Goal: Task Accomplishment & Management: Manage account settings

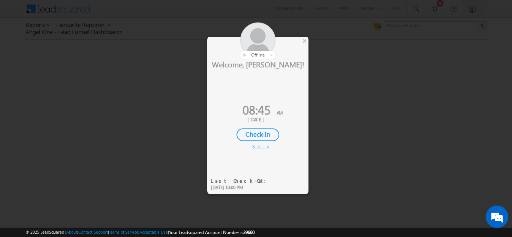
click at [258, 135] on div "Check-In" at bounding box center [257, 135] width 43 height 13
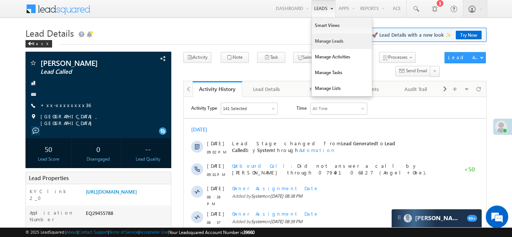
click at [327, 40] on link "Manage Leads" at bounding box center [342, 41] width 60 height 16
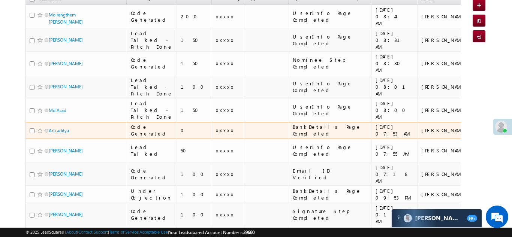
scroll to position [103, 0]
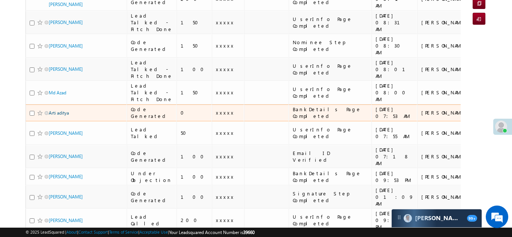
click at [66, 116] on link "Arti aditya" at bounding box center [59, 113] width 20 height 6
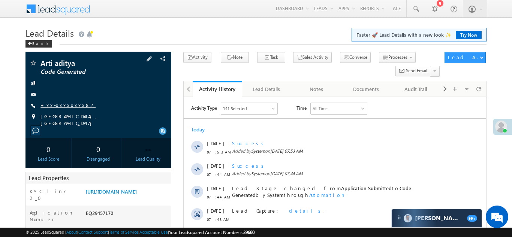
click at [60, 104] on link "+xx-xxxxxxxx82" at bounding box center [67, 105] width 55 height 6
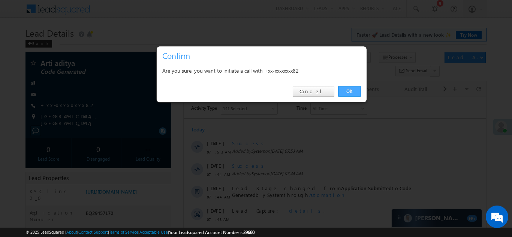
click at [351, 89] on link "OK" at bounding box center [349, 91] width 23 height 10
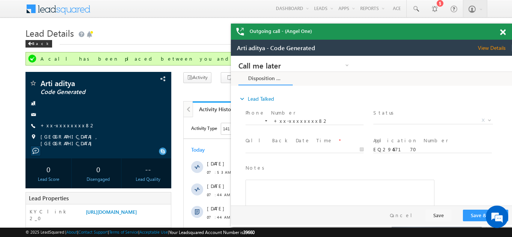
click at [503, 34] on span at bounding box center [503, 32] width 6 height 6
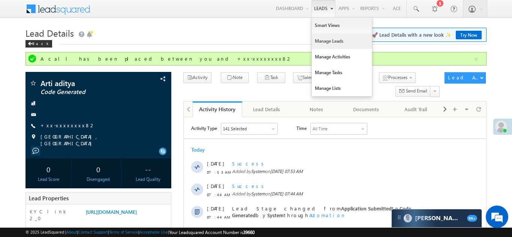
click at [324, 45] on link "Manage Leads" at bounding box center [342, 41] width 60 height 16
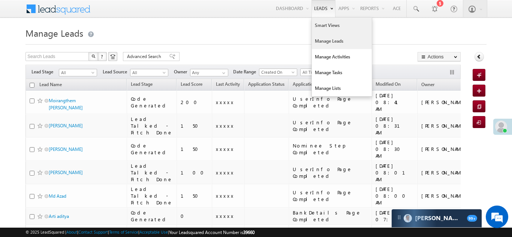
click at [324, 25] on link "Smart Views" at bounding box center [342, 26] width 60 height 16
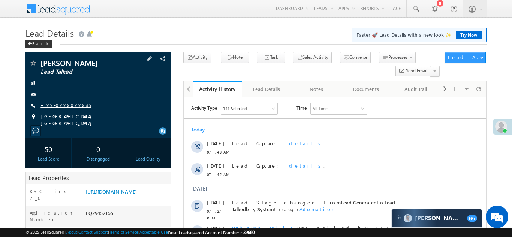
click at [61, 103] on link "+xx-xxxxxxxx35" at bounding box center [65, 105] width 50 height 6
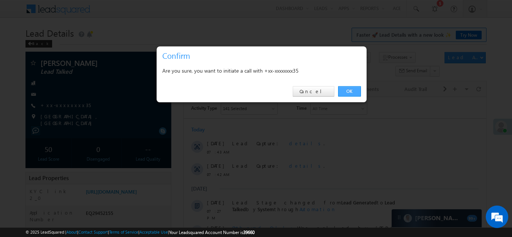
click at [348, 92] on link "OK" at bounding box center [349, 91] width 23 height 10
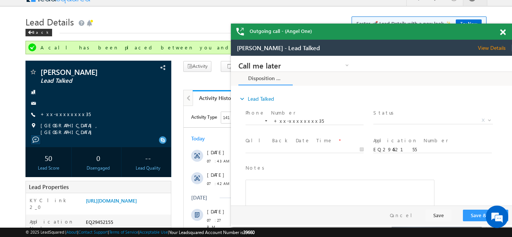
scroll to position [12, 0]
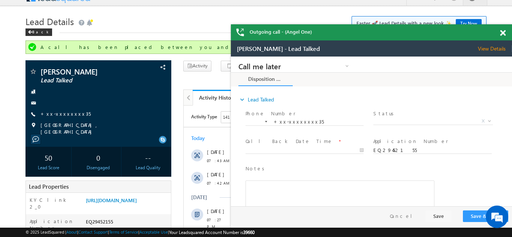
click at [504, 31] on div "Outgoing call - (Angel One)" at bounding box center [371, 32] width 281 height 16
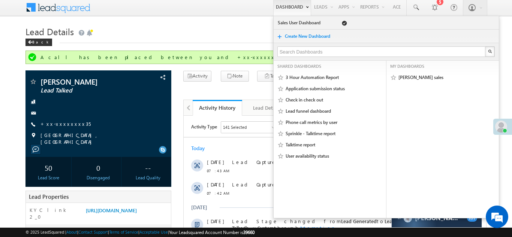
scroll to position [0, 0]
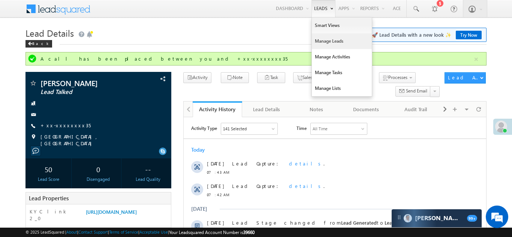
click at [320, 40] on link "Manage Leads" at bounding box center [342, 41] width 60 height 16
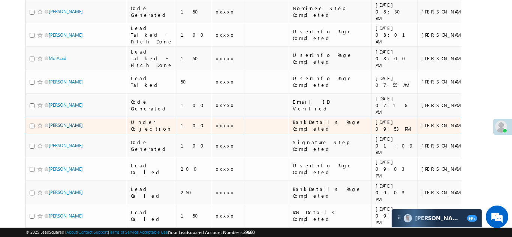
click at [69, 123] on link "Dabkar Navnath Madhukar" at bounding box center [66, 126] width 34 height 6
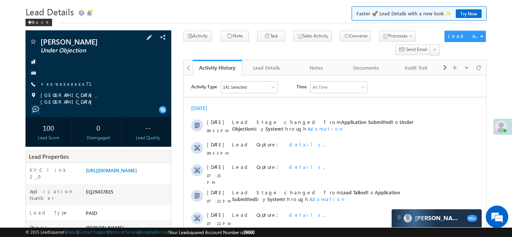
scroll to position [30, 0]
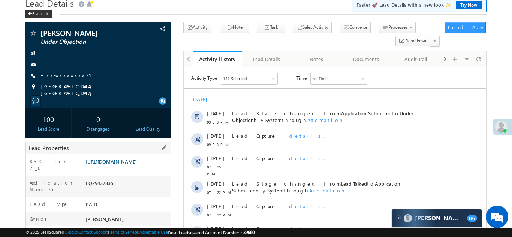
click at [124, 165] on link "[URL][DOMAIN_NAME]" at bounding box center [111, 161] width 51 height 6
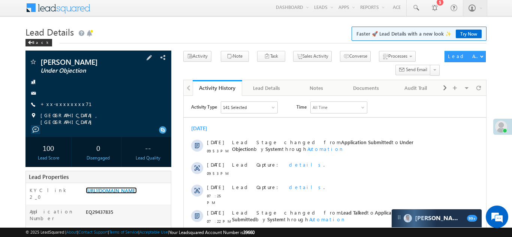
scroll to position [0, 0]
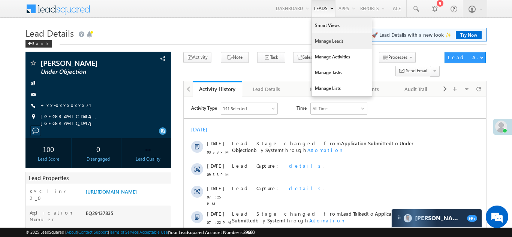
click at [326, 43] on link "Manage Leads" at bounding box center [342, 41] width 60 height 16
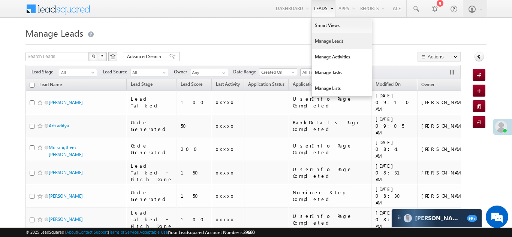
click at [319, 41] on link "Manage Leads" at bounding box center [342, 41] width 60 height 16
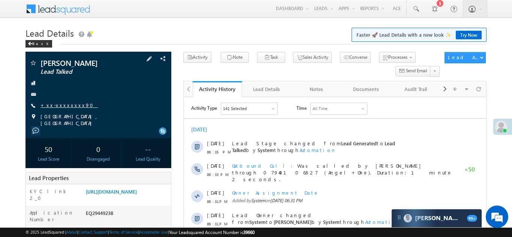
click at [59, 104] on link "+xx-xxxxxxxx90" at bounding box center [68, 105] width 57 height 6
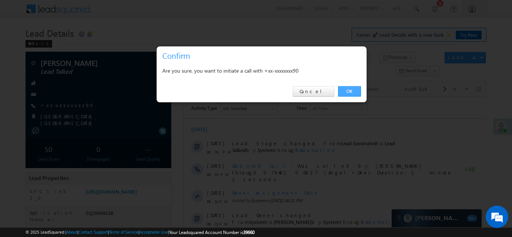
click at [347, 93] on link "OK" at bounding box center [349, 91] width 23 height 10
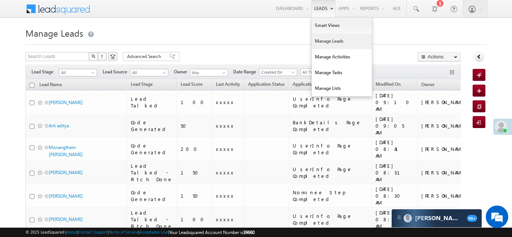
click at [320, 42] on link "Manage Leads" at bounding box center [342, 41] width 60 height 16
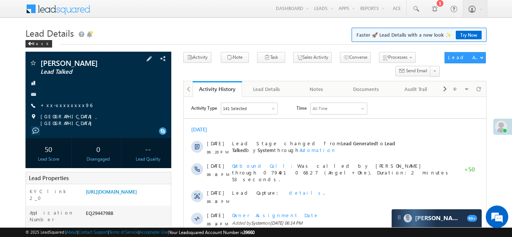
click at [127, 115] on div "[GEOGRAPHIC_DATA], [GEOGRAPHIC_DATA]" at bounding box center [98, 116] width 138 height 7
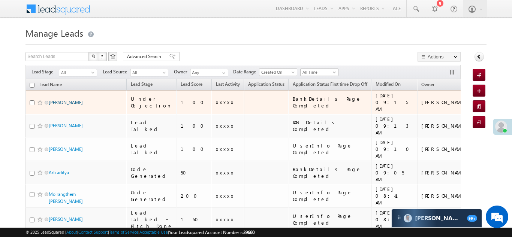
click at [67, 100] on link "[PERSON_NAME]" at bounding box center [66, 103] width 34 height 6
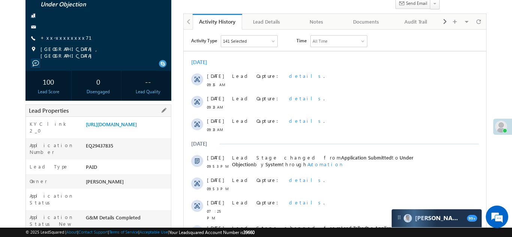
scroll to position [70, 0]
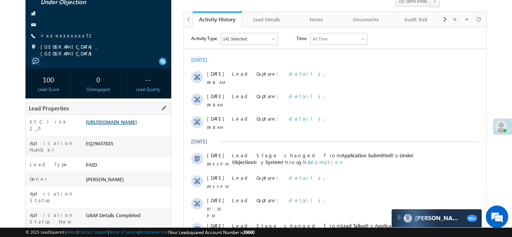
click at [130, 125] on link "[URL][DOMAIN_NAME]" at bounding box center [111, 122] width 51 height 6
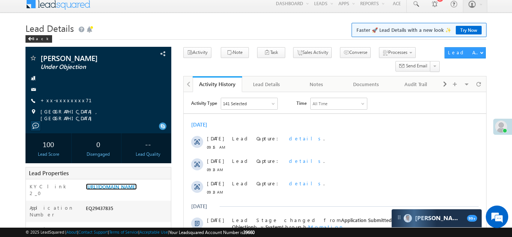
scroll to position [0, 0]
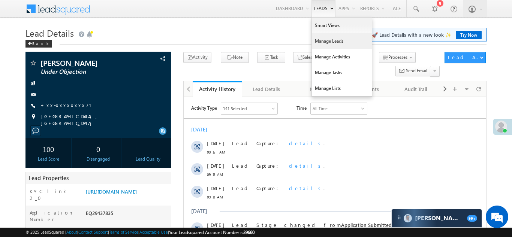
click at [322, 48] on link "Manage Leads" at bounding box center [342, 41] width 60 height 16
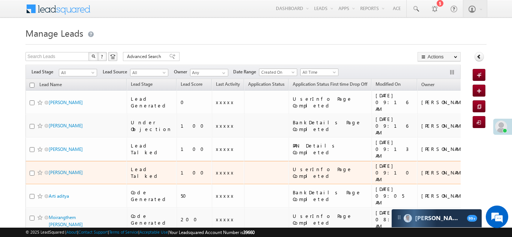
click at [246, 161] on td at bounding box center [266, 173] width 45 height 24
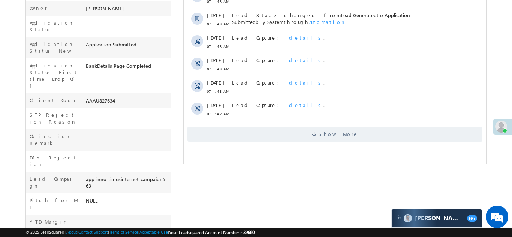
scroll to position [241, 0]
click at [277, 132] on span "Show More" at bounding box center [334, 133] width 295 height 15
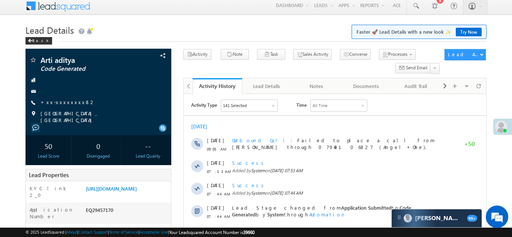
scroll to position [0, 0]
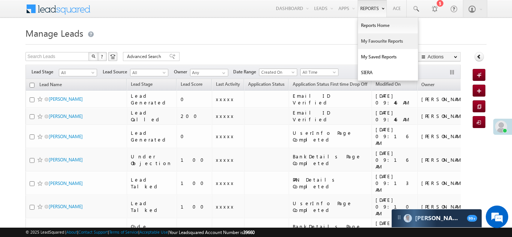
click at [368, 41] on link "My Favourite Reports" at bounding box center [388, 41] width 60 height 16
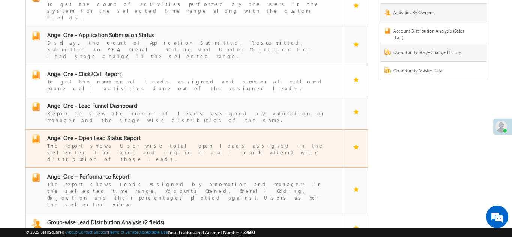
scroll to position [82, 0]
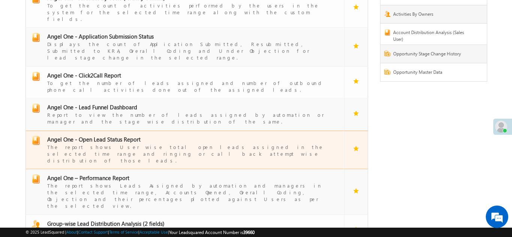
click at [99, 136] on span "Angel One - Open Lead Status Report" at bounding box center [93, 139] width 93 height 7
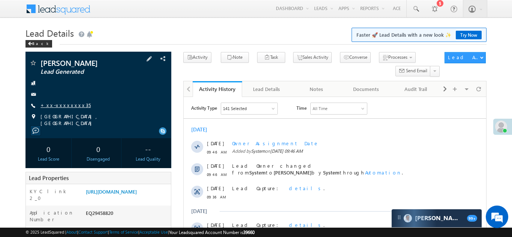
click at [61, 107] on link "+xx-xxxxxxxx35" at bounding box center [65, 105] width 50 height 6
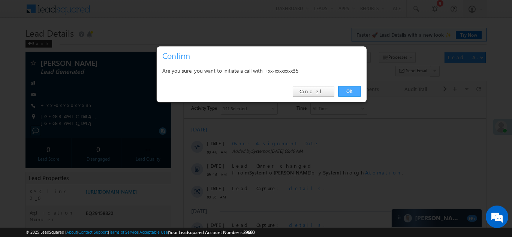
click at [351, 93] on link "OK" at bounding box center [349, 91] width 23 height 10
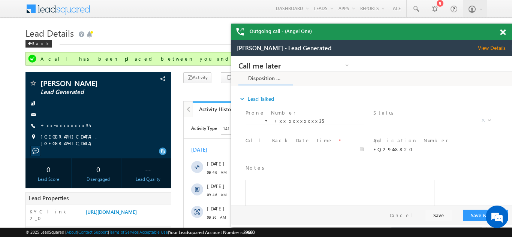
click at [502, 31] on span at bounding box center [503, 32] width 6 height 6
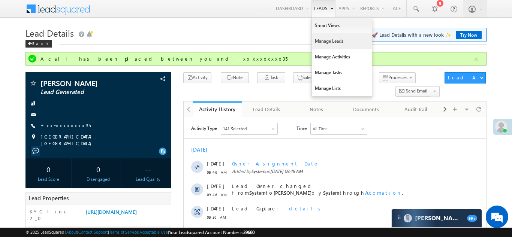
click at [318, 43] on link "Manage Leads" at bounding box center [342, 41] width 60 height 16
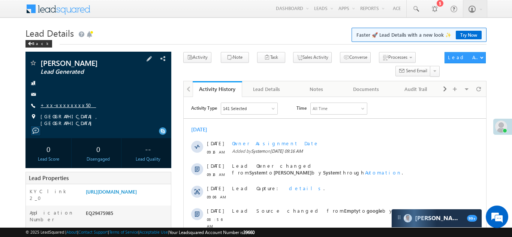
click at [63, 106] on link "+xx-xxxxxxxx50" at bounding box center [67, 105] width 55 height 6
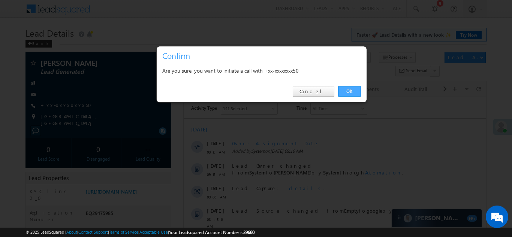
click at [347, 92] on link "OK" at bounding box center [349, 91] width 23 height 10
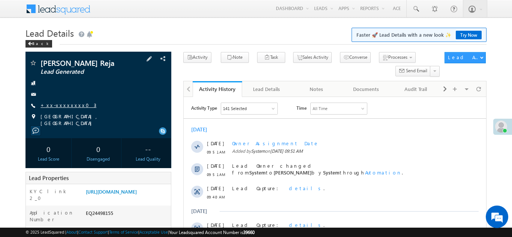
click at [63, 106] on link "+xx-xxxxxxxx03" at bounding box center [68, 105] width 56 height 6
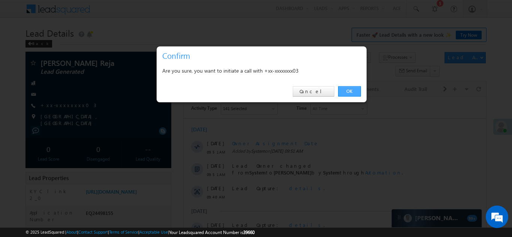
click at [348, 90] on link "OK" at bounding box center [349, 91] width 23 height 10
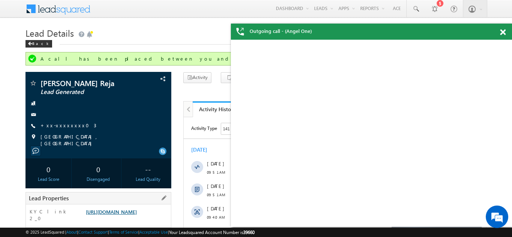
click at [127, 211] on link "[URL][DOMAIN_NAME]" at bounding box center [111, 212] width 51 height 6
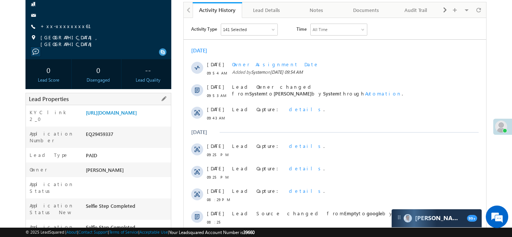
scroll to position [110, 0]
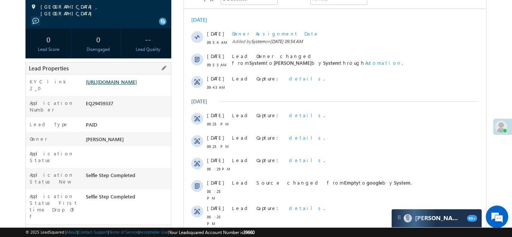
click at [129, 84] on link "[URL][DOMAIN_NAME]" at bounding box center [111, 82] width 51 height 6
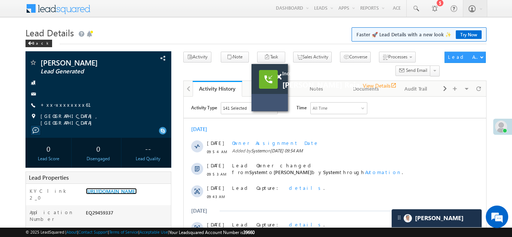
scroll to position [0, 0]
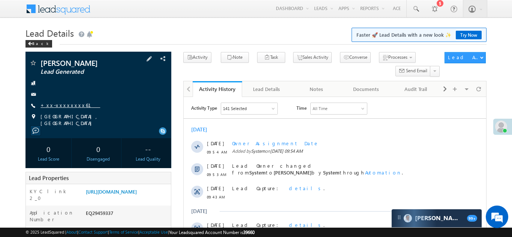
click at [63, 107] on link "+xx-xxxxxxxx61" at bounding box center [70, 105] width 60 height 6
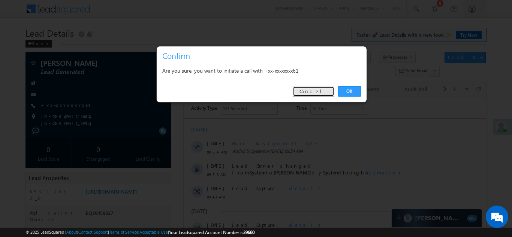
click at [319, 94] on link "Cancel" at bounding box center [314, 91] width 42 height 10
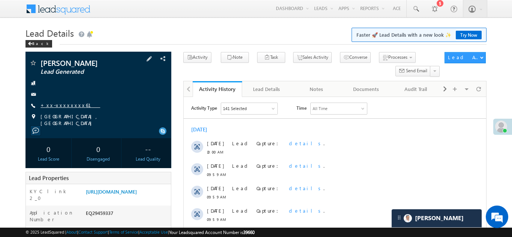
click at [60, 106] on link "+xx-xxxxxxxx61" at bounding box center [70, 105] width 60 height 6
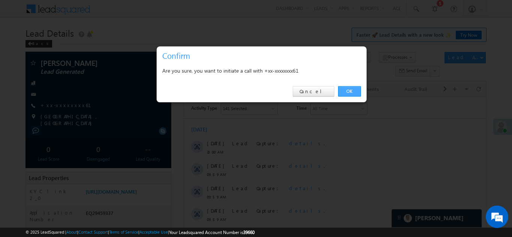
click at [347, 90] on link "OK" at bounding box center [349, 91] width 23 height 10
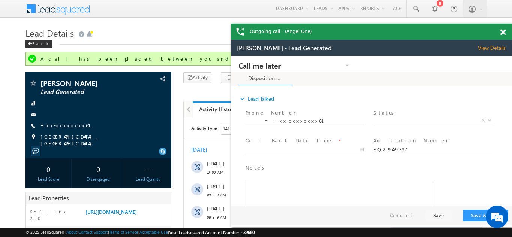
click at [503, 31] on span at bounding box center [503, 32] width 6 height 6
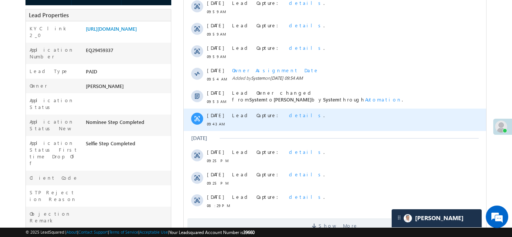
scroll to position [212, 0]
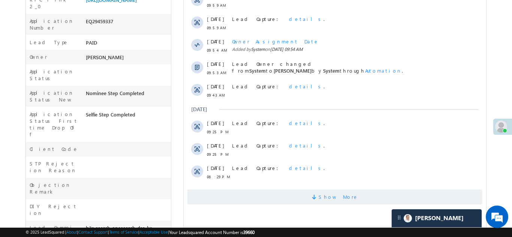
click at [279, 193] on span "Show More" at bounding box center [334, 197] width 295 height 15
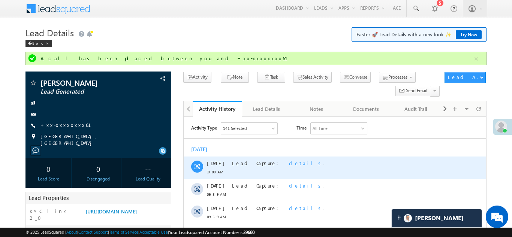
scroll to position [0, 0]
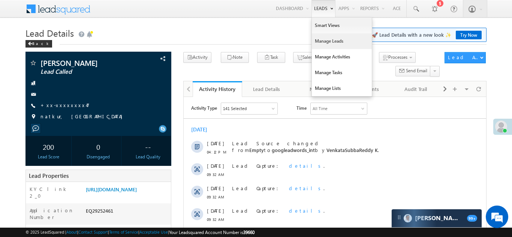
click at [324, 42] on link "Manage Leads" at bounding box center [342, 41] width 60 height 16
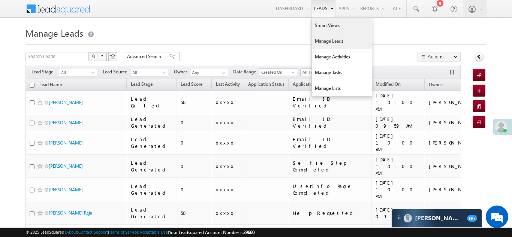
click at [323, 24] on link "Smart Views" at bounding box center [342, 26] width 60 height 16
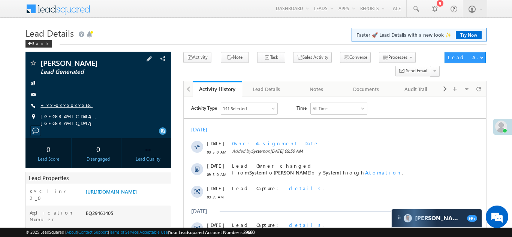
click at [60, 105] on link "+xx-xxxxxxxx68" at bounding box center [66, 105] width 52 height 6
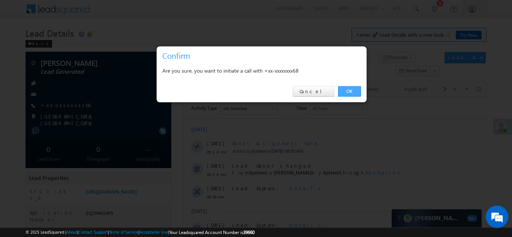
click at [350, 93] on link "OK" at bounding box center [349, 91] width 23 height 10
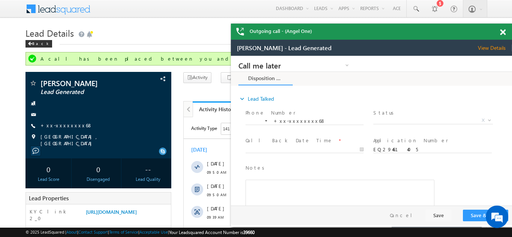
click at [500, 32] on span at bounding box center [503, 32] width 6 height 6
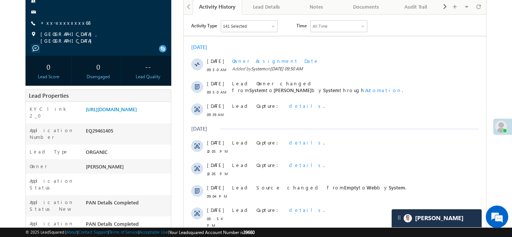
scroll to position [130, 0]
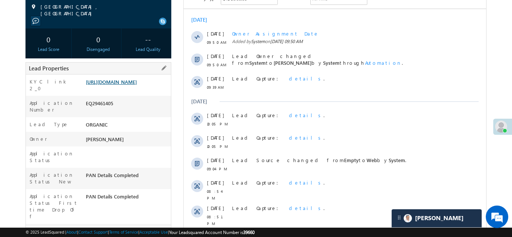
click at [123, 84] on link "https://angelbroking1-pk3em7sa.customui-test.leadsquared.com?leadId=41d6ca62-1e…" at bounding box center [111, 82] width 51 height 6
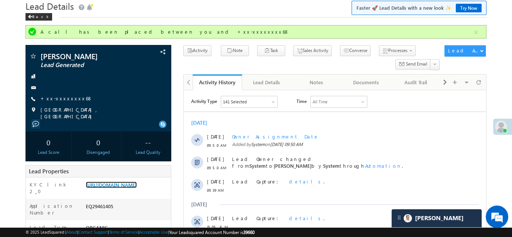
scroll to position [0, 0]
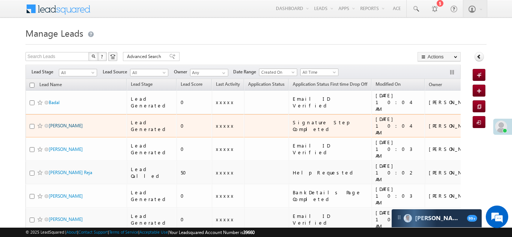
click at [62, 123] on link "[PERSON_NAME]" at bounding box center [66, 126] width 34 height 6
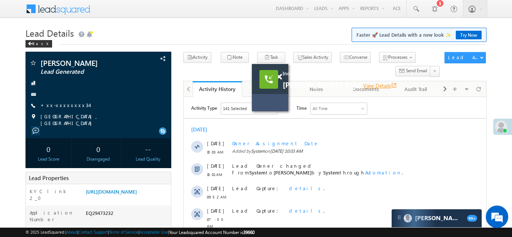
click at [363, 84] on link "View Details open_in_new" at bounding box center [380, 85] width 34 height 7
click at [363, 87] on link "View Details open_in_new" at bounding box center [380, 85] width 34 height 7
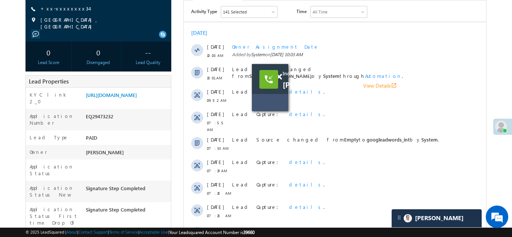
scroll to position [103, 0]
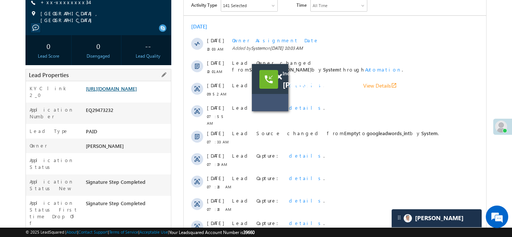
click at [115, 91] on link "https://angelbroking1-pk3em7sa.customui-test.leadsquared.com?leadId=937495f5-24…" at bounding box center [111, 88] width 51 height 6
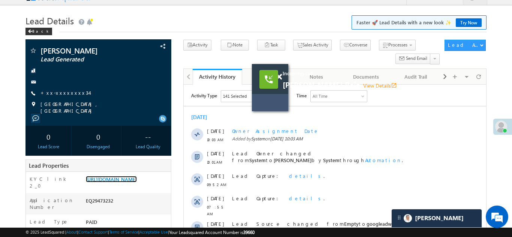
scroll to position [6, 0]
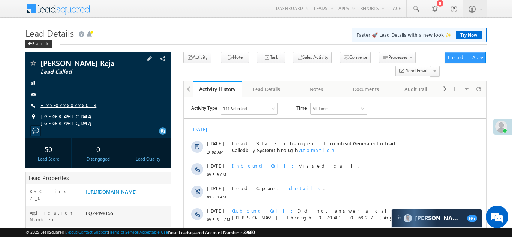
click at [58, 105] on link "+xx-xxxxxxxx03" at bounding box center [68, 105] width 56 height 6
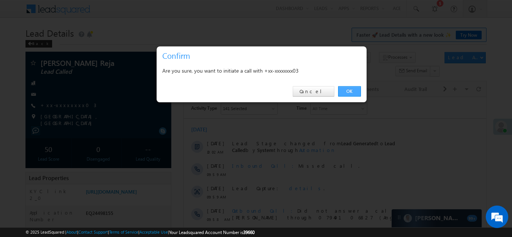
click at [347, 89] on link "OK" at bounding box center [349, 91] width 23 height 10
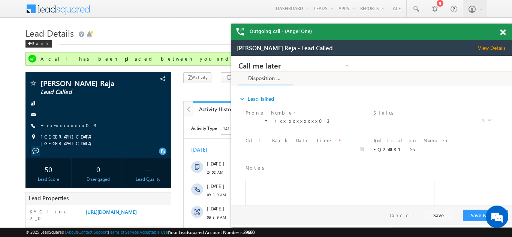
click at [502, 33] on div "Outgoing call - (Angel One)" at bounding box center [371, 32] width 281 height 16
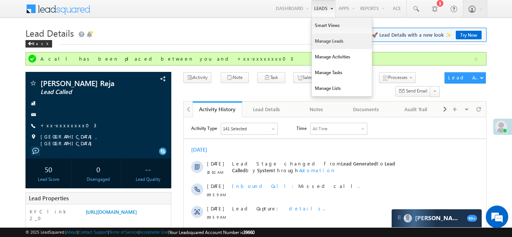
click at [322, 42] on link "Manage Leads" at bounding box center [342, 41] width 60 height 16
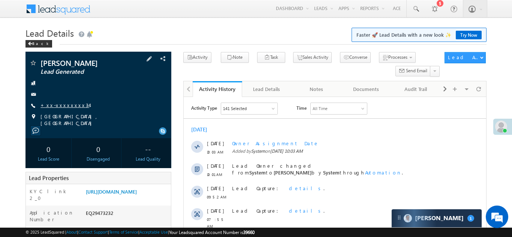
click at [54, 106] on link "+xx-xxxxxxxx34" at bounding box center [64, 105] width 49 height 6
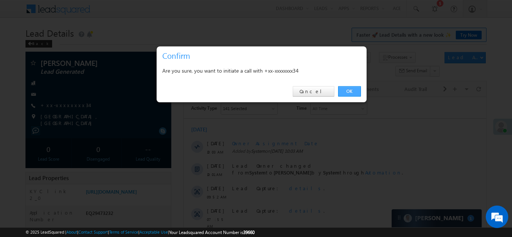
click at [348, 92] on link "OK" at bounding box center [349, 91] width 23 height 10
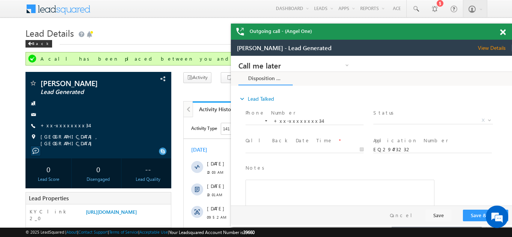
click at [502, 31] on span at bounding box center [503, 32] width 6 height 6
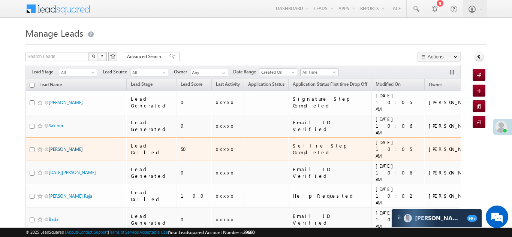
click at [58, 147] on link "Anil chavan" at bounding box center [66, 150] width 34 height 6
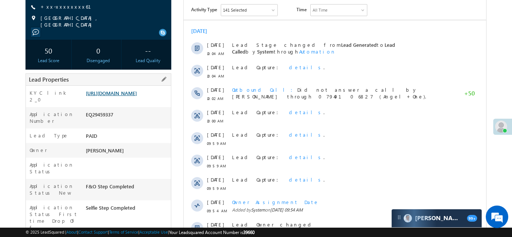
click at [123, 96] on link "[URL][DOMAIN_NAME]" at bounding box center [111, 93] width 51 height 6
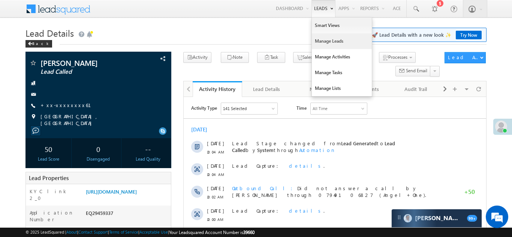
click at [330, 40] on link "Manage Leads" at bounding box center [342, 41] width 60 height 16
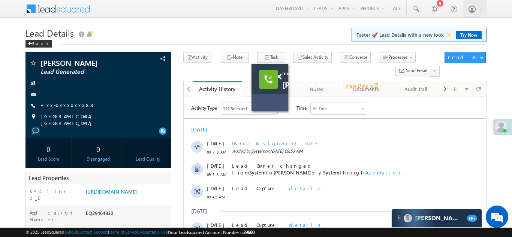
click at [379, 86] on link "View Details open_in_new" at bounding box center [362, 85] width 34 height 7
click at [379, 85] on link "View Details open_in_new" at bounding box center [362, 85] width 34 height 7
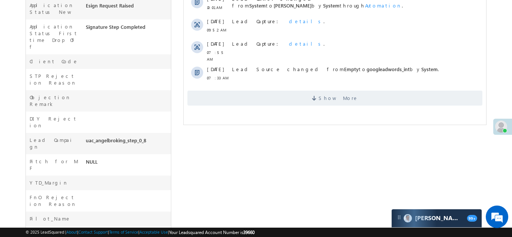
scroll to position [281, 0]
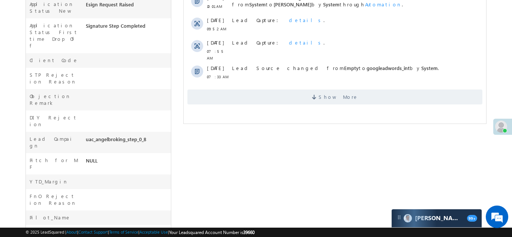
click at [293, 85] on div "Show More" at bounding box center [334, 94] width 302 height 21
click at [294, 96] on span "Show More" at bounding box center [334, 97] width 295 height 15
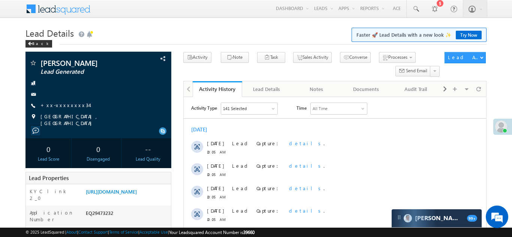
scroll to position [0, 0]
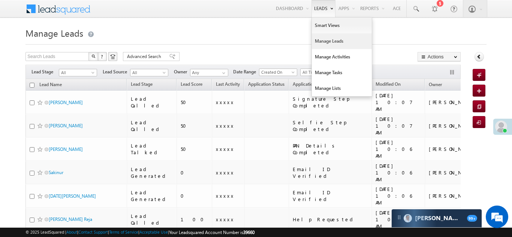
click at [316, 41] on link "Manage Leads" at bounding box center [342, 41] width 60 height 16
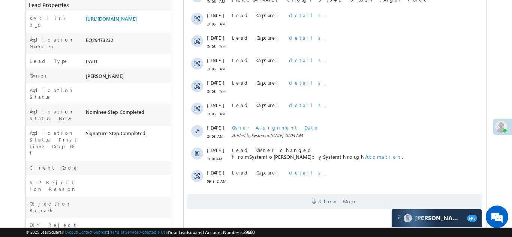
scroll to position [184, 0]
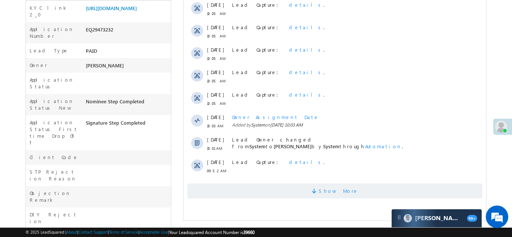
click at [285, 195] on span "Show More" at bounding box center [334, 191] width 295 height 15
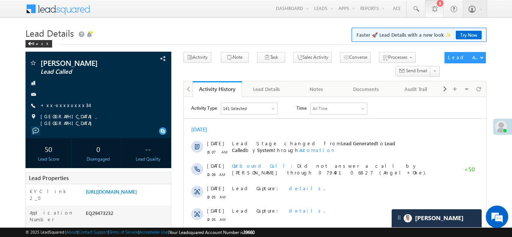
scroll to position [0, 0]
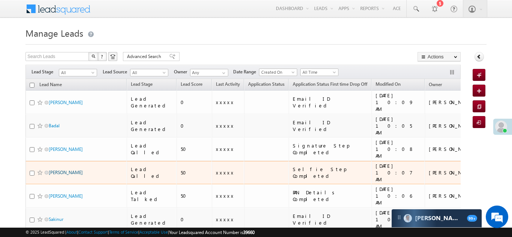
click at [63, 170] on link "[PERSON_NAME]" at bounding box center [66, 173] width 34 height 6
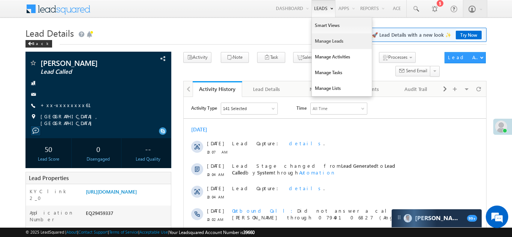
click at [323, 43] on link "Manage Leads" at bounding box center [342, 41] width 60 height 16
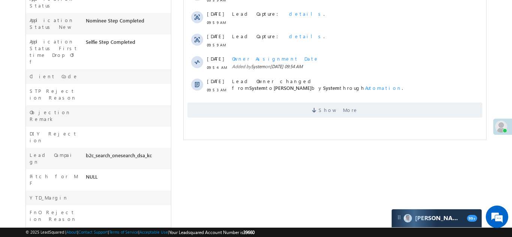
scroll to position [268, 0]
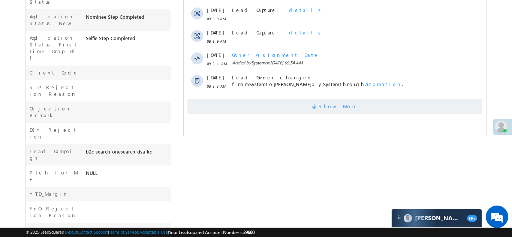
click at [312, 100] on span "Show More" at bounding box center [334, 106] width 295 height 15
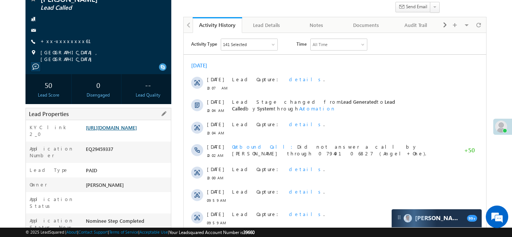
scroll to position [0, 0]
click at [124, 131] on link "https://angelbroking1-pk3em7sa.customui-test.leadsquared.com?leadId=8208157b-49…" at bounding box center [111, 127] width 51 height 6
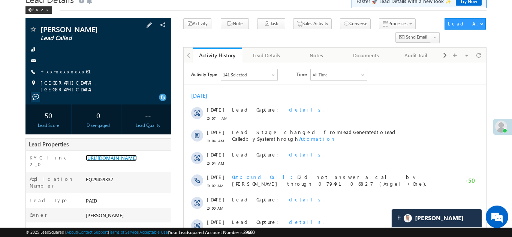
scroll to position [53, 0]
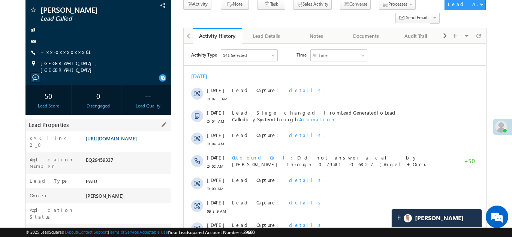
click at [124, 140] on link "https://angelbroking1-pk3em7sa.customui-test.leadsquared.com?leadId=8208157b-49…" at bounding box center [111, 138] width 51 height 6
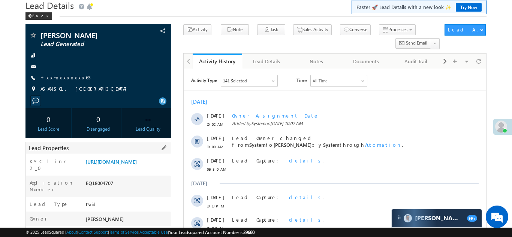
scroll to position [125, 0]
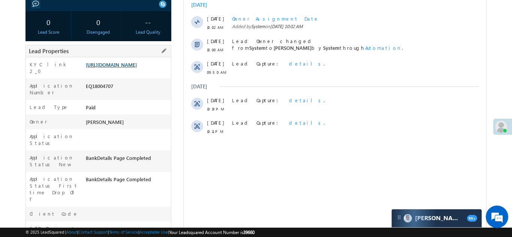
click at [110, 68] on link "[URL][DOMAIN_NAME]" at bounding box center [111, 64] width 51 height 6
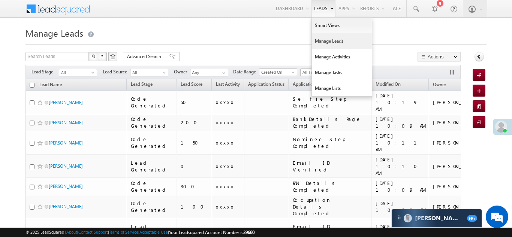
click at [320, 41] on link "Manage Leads" at bounding box center [342, 41] width 60 height 16
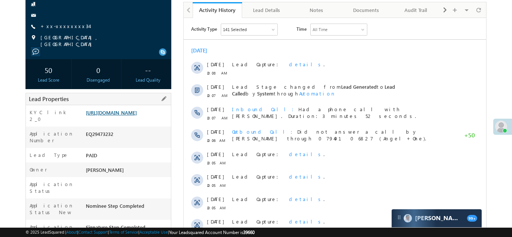
scroll to position [79, 0]
click at [119, 116] on link "[URL][DOMAIN_NAME]" at bounding box center [111, 112] width 51 height 6
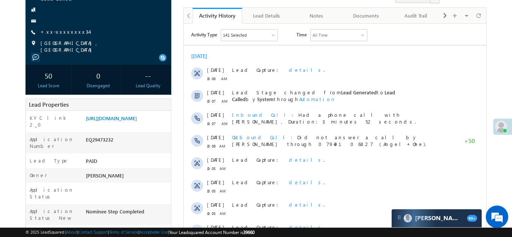
scroll to position [85, 0]
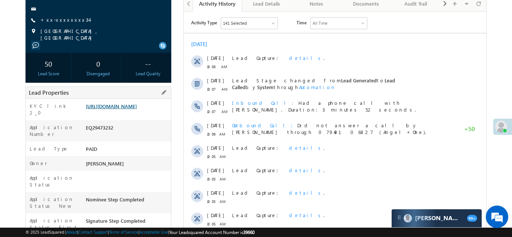
click at [128, 109] on link "https://angelbroking1-pk3em7sa.customui-test.leadsquared.com?leadId=937495f5-24…" at bounding box center [111, 106] width 51 height 6
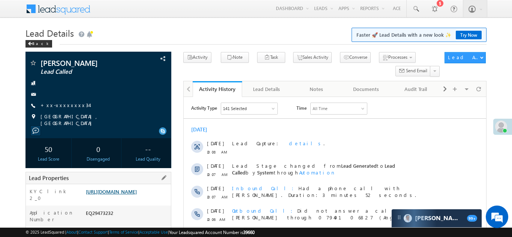
scroll to position [66, 0]
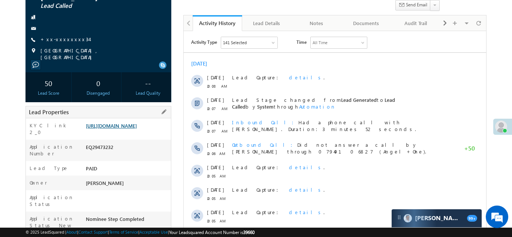
click at [132, 128] on link "[URL][DOMAIN_NAME]" at bounding box center [111, 126] width 51 height 6
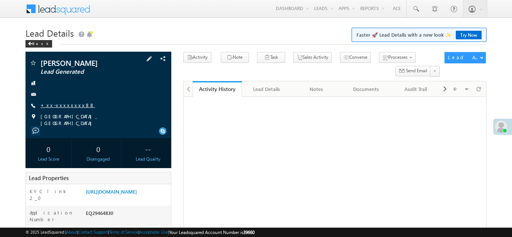
click at [66, 105] on link "+xx-xxxxxxxx88" at bounding box center [67, 105] width 54 height 6
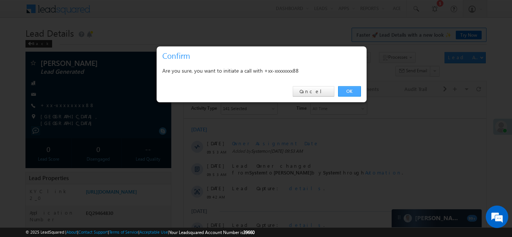
click at [348, 91] on link "OK" at bounding box center [349, 91] width 23 height 10
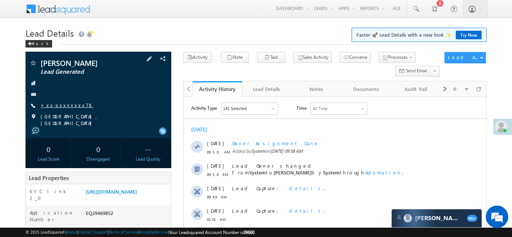
click at [60, 105] on link "+xx-xxxxxxxx78" at bounding box center [66, 105] width 53 height 6
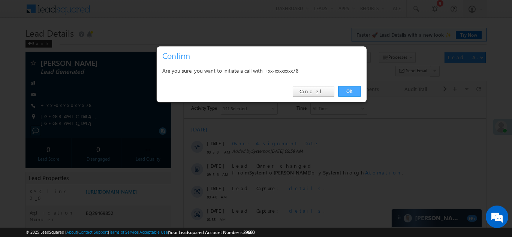
click at [347, 93] on link "OK" at bounding box center [349, 91] width 23 height 10
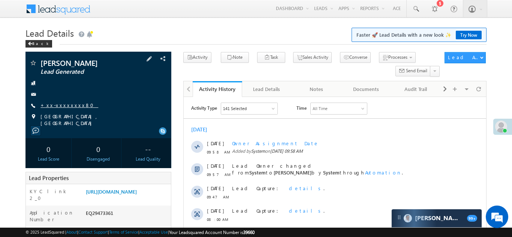
click at [66, 104] on link "+xx-xxxxxxxx80" at bounding box center [69, 105] width 58 height 6
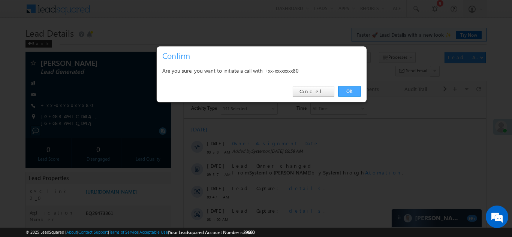
click at [350, 92] on link "OK" at bounding box center [349, 91] width 23 height 10
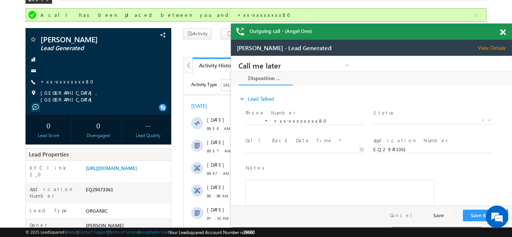
scroll to position [39, 0]
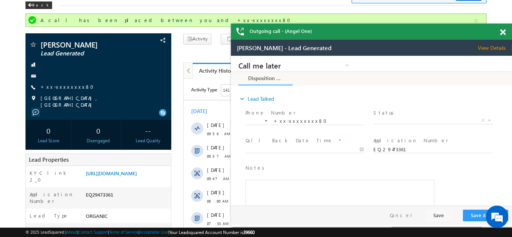
click at [504, 32] on span at bounding box center [503, 32] width 6 height 6
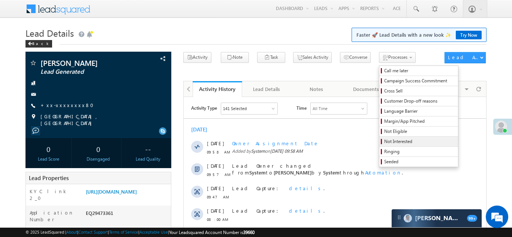
click at [385, 139] on span "Not Interested" at bounding box center [419, 141] width 71 height 7
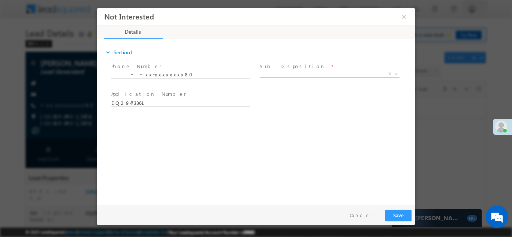
click at [305, 71] on span "X" at bounding box center [330, 73] width 140 height 7
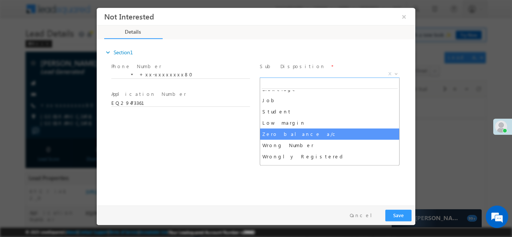
scroll to position [63, 0]
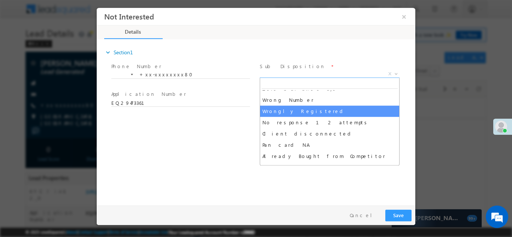
select select "Wrongly Registered"
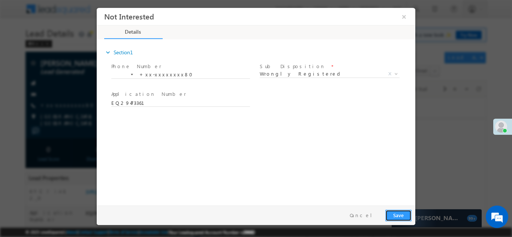
click at [399, 214] on button "Save" at bounding box center [398, 215] width 26 height 12
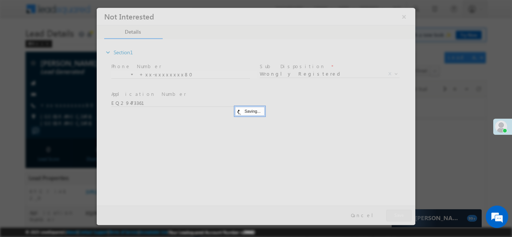
scroll to position [0, 0]
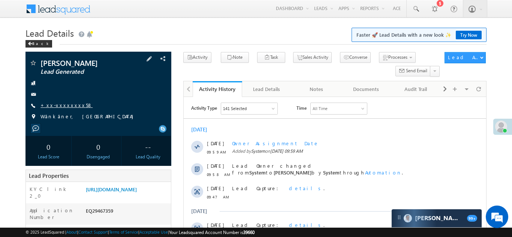
click at [65, 102] on link "+xx-xxxxxxxx58" at bounding box center [66, 105] width 52 height 6
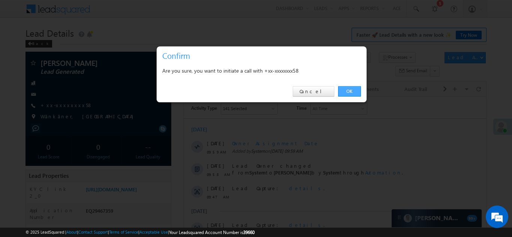
click at [347, 89] on link "OK" at bounding box center [349, 91] width 23 height 10
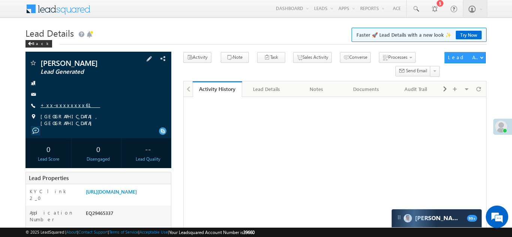
click at [68, 107] on link "+xx-xxxxxxxx61" at bounding box center [70, 105] width 60 height 6
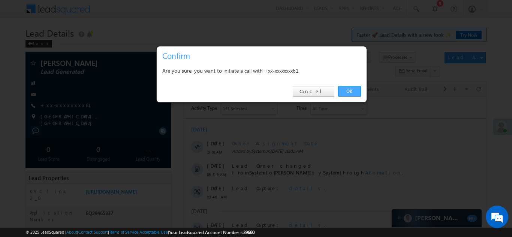
click at [348, 90] on link "OK" at bounding box center [349, 91] width 23 height 10
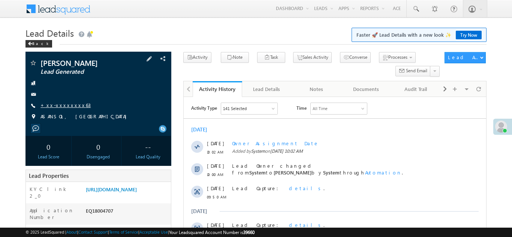
click at [62, 105] on link "+xx-xxxxxxxx63" at bounding box center [65, 105] width 50 height 6
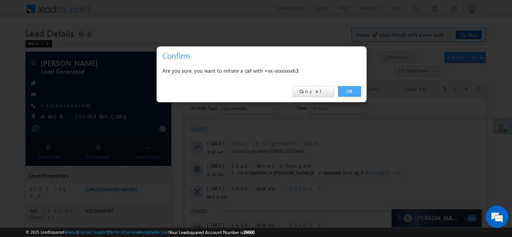
click at [348, 92] on link "OK" at bounding box center [349, 91] width 23 height 10
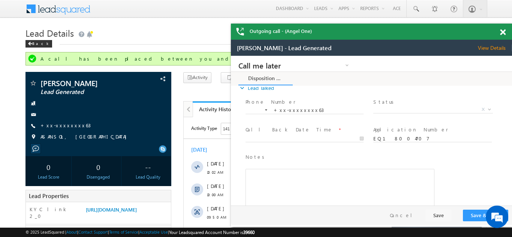
scroll to position [28, 0]
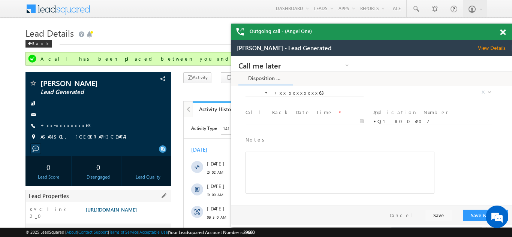
click at [120, 213] on link "https://angelbroking1-pk3em7sa.customui-test.leadsquared.com?leadId=15f01a71-15…" at bounding box center [111, 209] width 51 height 6
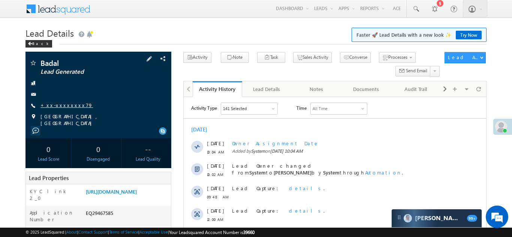
click at [56, 105] on link "+xx-xxxxxxxx79" at bounding box center [66, 105] width 52 height 6
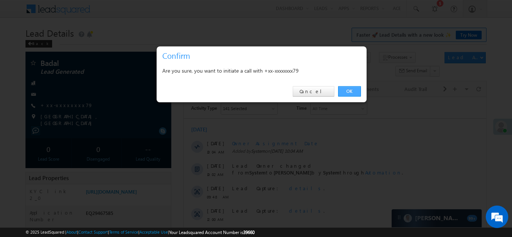
click at [348, 90] on link "OK" at bounding box center [349, 91] width 23 height 10
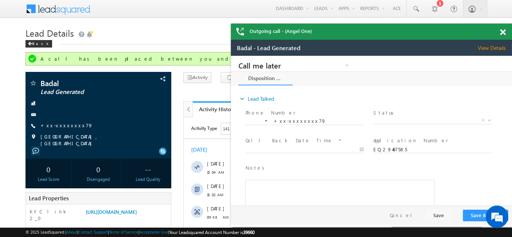
click at [503, 32] on span at bounding box center [503, 32] width 6 height 6
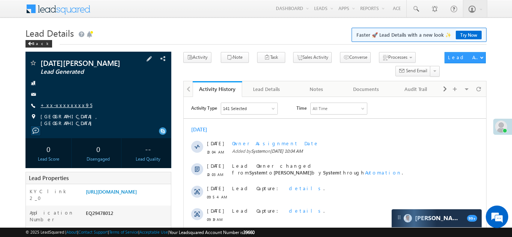
click at [60, 104] on link "+xx-xxxxxxxx95" at bounding box center [66, 105] width 52 height 6
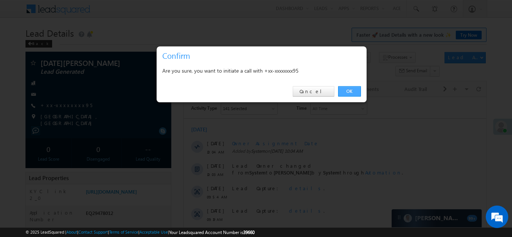
click at [347, 93] on link "OK" at bounding box center [349, 91] width 23 height 10
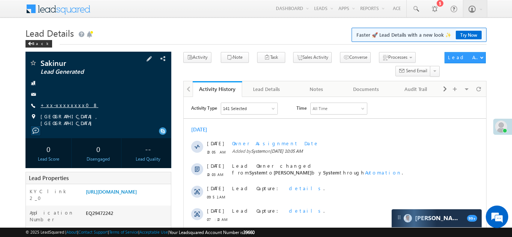
click at [58, 104] on link "+xx-xxxxxxxx08" at bounding box center [69, 105] width 58 height 6
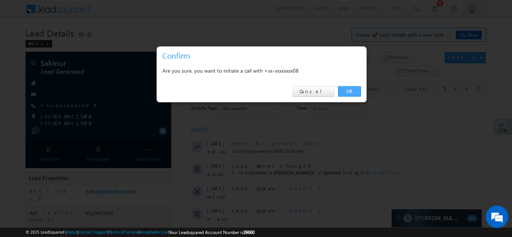
click at [351, 91] on link "OK" at bounding box center [349, 91] width 23 height 10
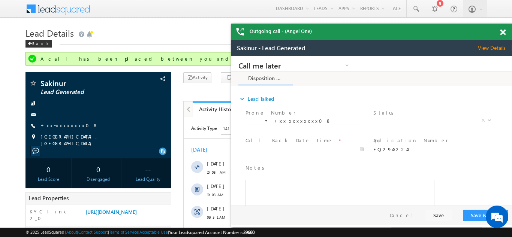
click at [503, 31] on span at bounding box center [503, 32] width 6 height 6
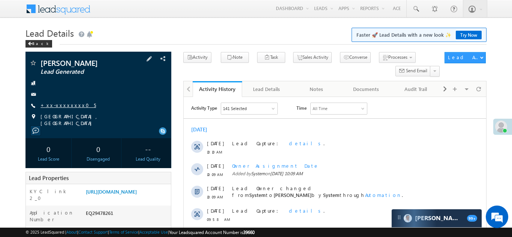
click at [55, 106] on link "+xx-xxxxxxxx05" at bounding box center [67, 105] width 55 height 6
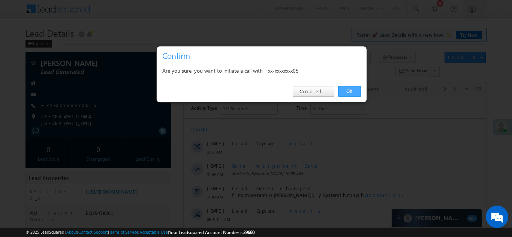
click at [350, 91] on link "OK" at bounding box center [349, 91] width 23 height 10
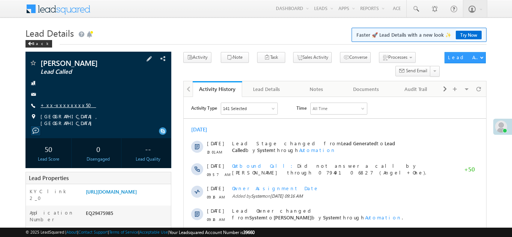
click at [59, 105] on link "+xx-xxxxxxxx50" at bounding box center [67, 105] width 55 height 6
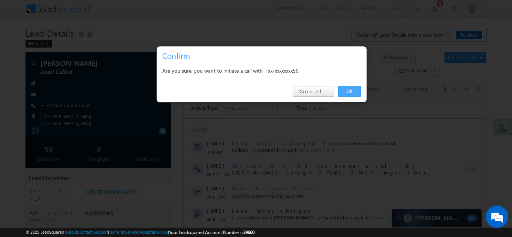
click at [345, 91] on link "OK" at bounding box center [349, 91] width 23 height 10
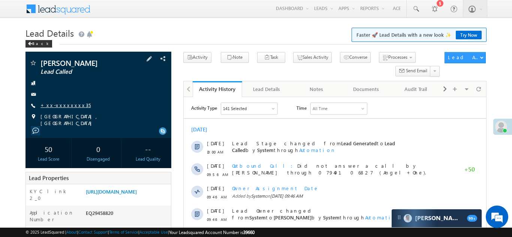
click at [65, 106] on link "+xx-xxxxxxxx35" at bounding box center [65, 105] width 50 height 6
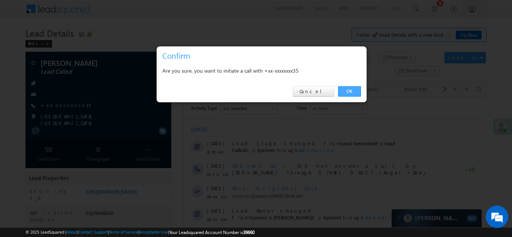
click at [349, 90] on link "OK" at bounding box center [349, 91] width 23 height 10
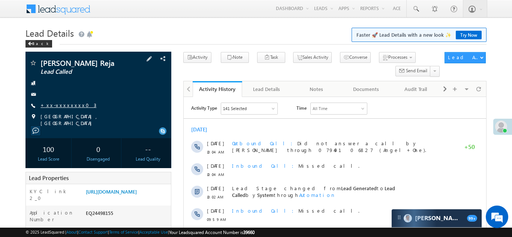
click at [60, 102] on link "+xx-xxxxxxxx03" at bounding box center [68, 105] width 56 height 6
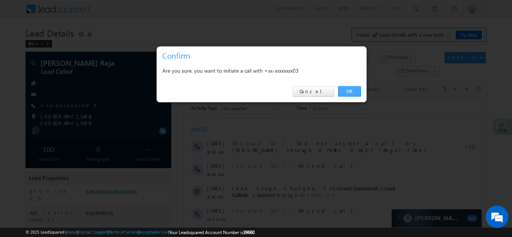
click at [345, 92] on link "OK" at bounding box center [349, 91] width 23 height 10
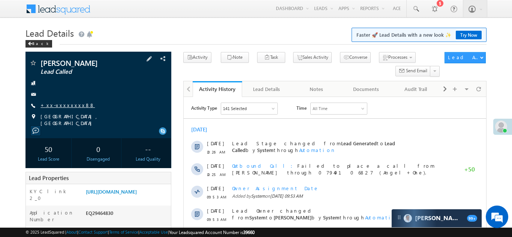
click at [57, 106] on link "+xx-xxxxxxxx88" at bounding box center [67, 105] width 54 height 6
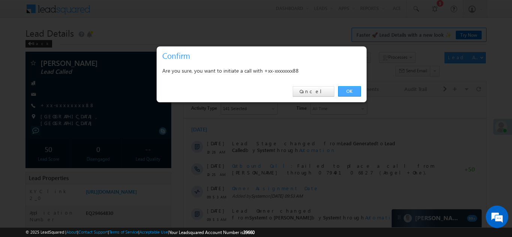
click at [351, 92] on link "OK" at bounding box center [349, 91] width 23 height 10
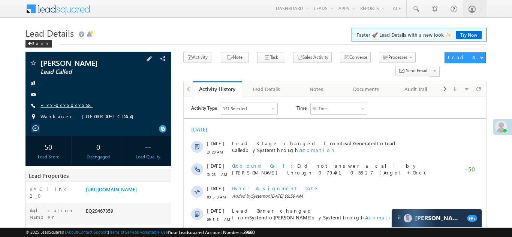
click at [57, 105] on link "+xx-xxxxxxxx58" at bounding box center [66, 105] width 52 height 6
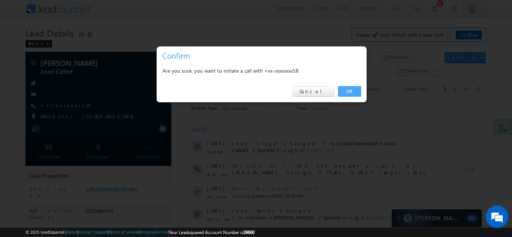
click at [345, 89] on link "OK" at bounding box center [349, 91] width 23 height 10
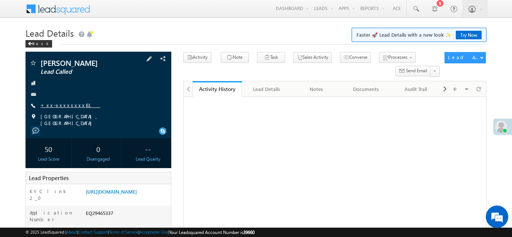
click at [58, 103] on link "+xx-xxxxxxxx61" at bounding box center [70, 105] width 60 height 6
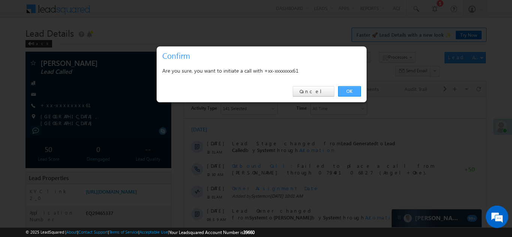
click at [347, 92] on link "OK" at bounding box center [349, 91] width 23 height 10
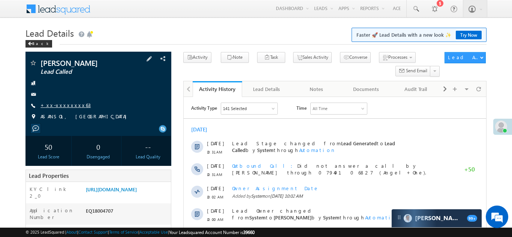
click at [59, 105] on link "+xx-xxxxxxxx63" at bounding box center [65, 105] width 50 height 6
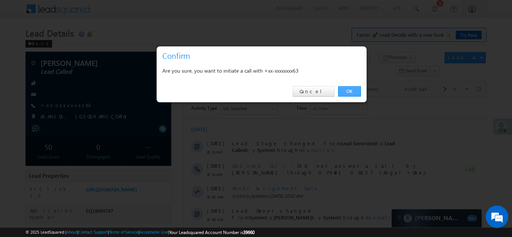
click at [347, 92] on link "OK" at bounding box center [349, 91] width 23 height 10
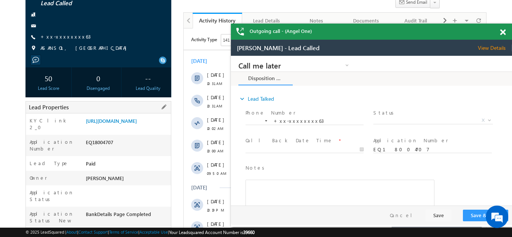
scroll to position [122, 0]
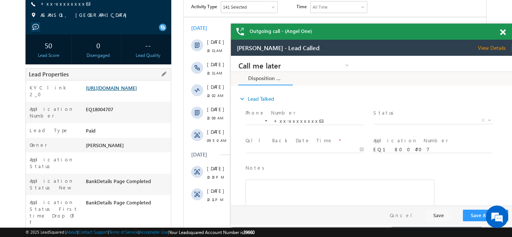
click at [133, 89] on link "https://angelbroking1-pk3em7sa.customui-test.leadsquared.com?leadId=15f01a71-15…" at bounding box center [111, 88] width 51 height 6
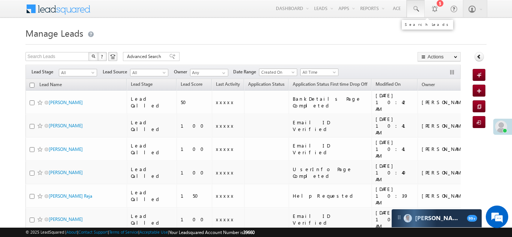
click at [415, 9] on span at bounding box center [415, 8] width 7 height 7
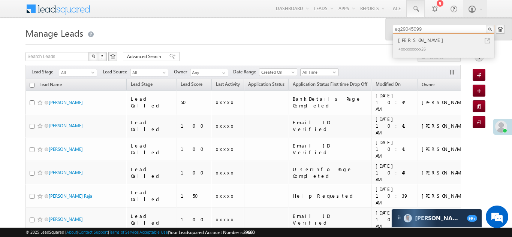
type input "eq29045099"
click at [407, 42] on div "Saif Ali" at bounding box center [446, 40] width 100 height 8
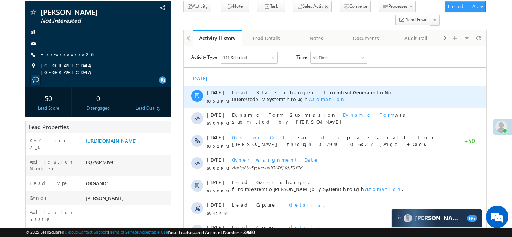
scroll to position [25, 0]
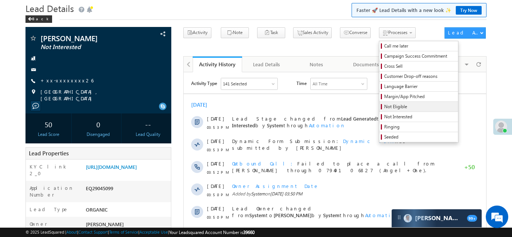
click at [384, 109] on span "Not Eligible" at bounding box center [419, 106] width 71 height 7
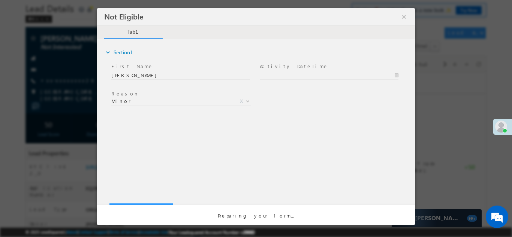
scroll to position [0, 0]
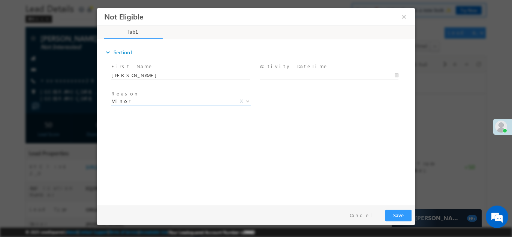
click at [140, 100] on span "Minor" at bounding box center [172, 100] width 122 height 7
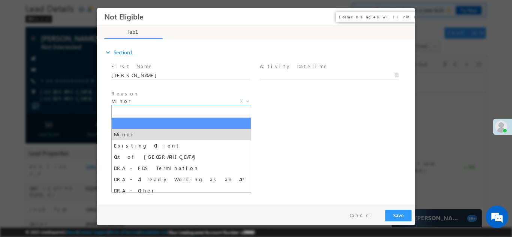
click at [403, 16] on button "×" at bounding box center [404, 16] width 13 height 14
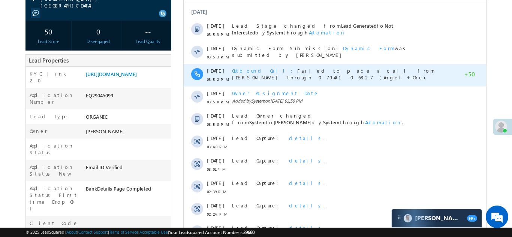
scroll to position [117, 0]
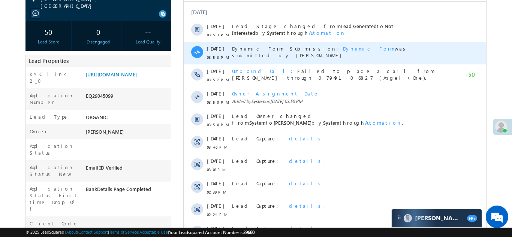
click at [342, 49] on span "Dynamic Form" at bounding box center [368, 48] width 52 height 6
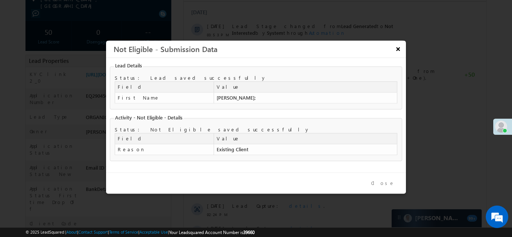
click at [398, 50] on button "×" at bounding box center [398, 48] width 12 height 13
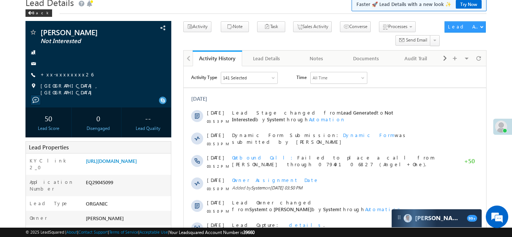
scroll to position [0, 0]
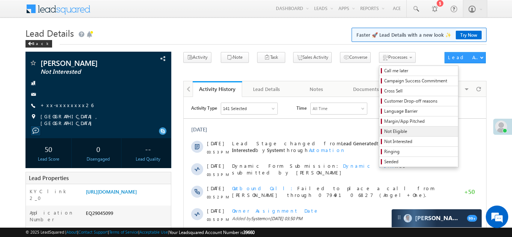
click at [390, 131] on span "Not Eligible" at bounding box center [419, 131] width 71 height 7
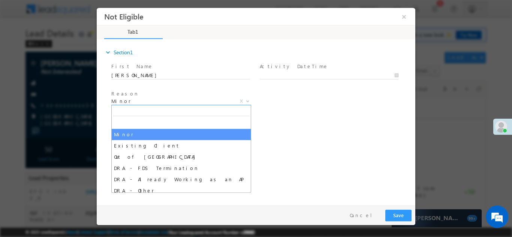
click at [150, 99] on span "Minor" at bounding box center [172, 100] width 122 height 7
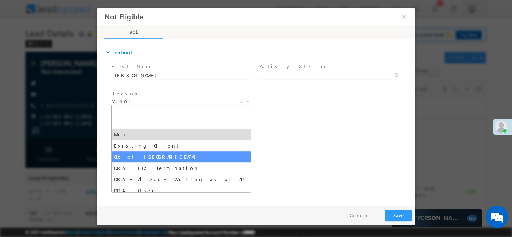
select select "Out of India"
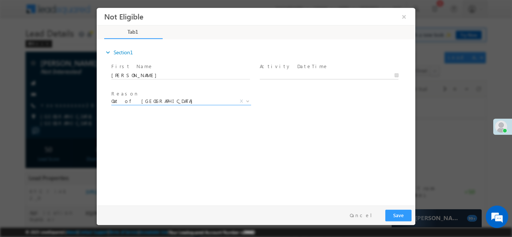
type input "09/24/25 10:50 AM"
click at [329, 77] on body "Not Eligible ×" at bounding box center [256, 104] width 318 height 194
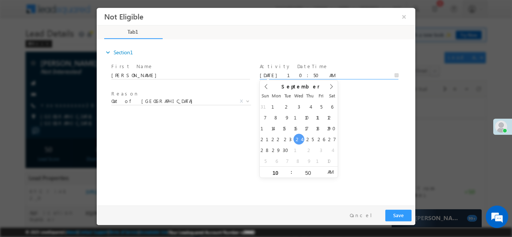
click at [354, 130] on div "expand_more Section1 First Name *" at bounding box center [257, 121] width 315 height 162
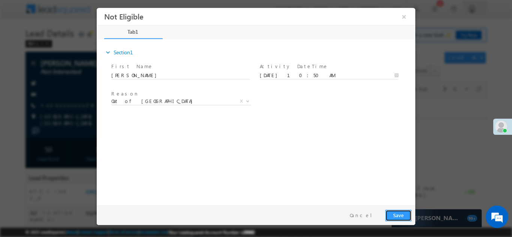
click at [400, 214] on button "Save" at bounding box center [398, 215] width 26 height 12
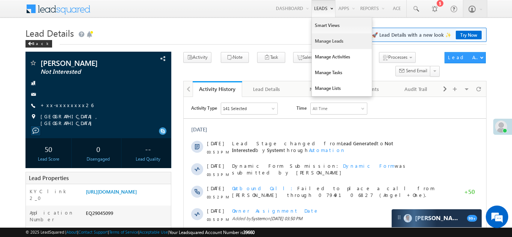
click at [323, 44] on link "Manage Leads" at bounding box center [342, 41] width 60 height 16
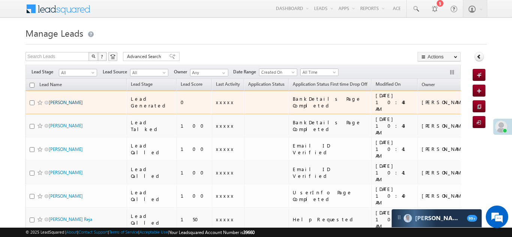
click at [52, 100] on link "[PERSON_NAME]" at bounding box center [66, 103] width 34 height 6
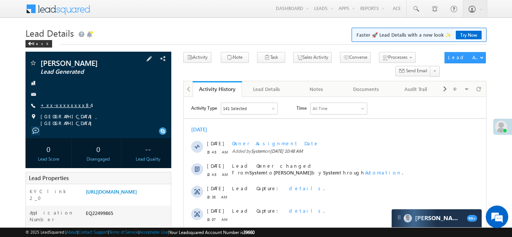
click at [67, 104] on link "+xx-xxxxxxxx84" at bounding box center [65, 105] width 51 height 6
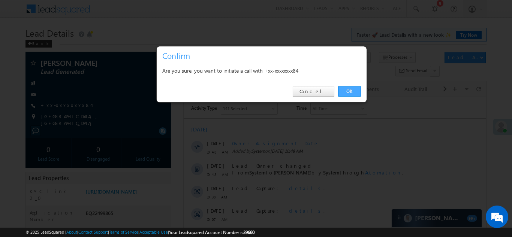
click at [348, 91] on link "OK" at bounding box center [349, 91] width 23 height 10
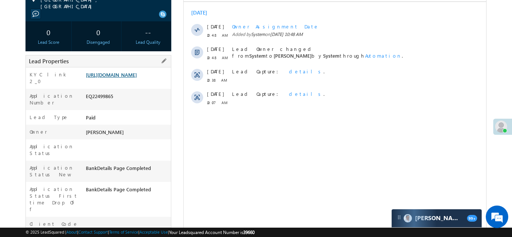
scroll to position [157, 0]
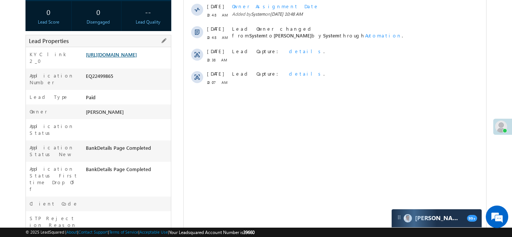
click at [117, 58] on link "https://angelbroking1-pk3em7sa.customui-test.leadsquared.com?leadId=ae2a93b9-05…" at bounding box center [111, 54] width 51 height 6
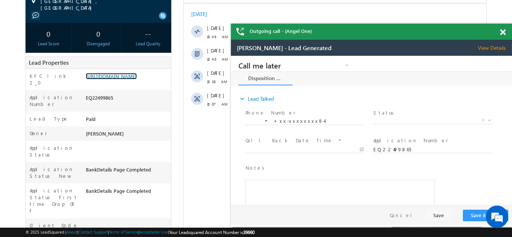
scroll to position [126, 0]
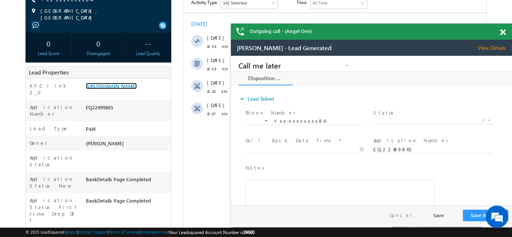
click at [501, 32] on span at bounding box center [503, 32] width 6 height 6
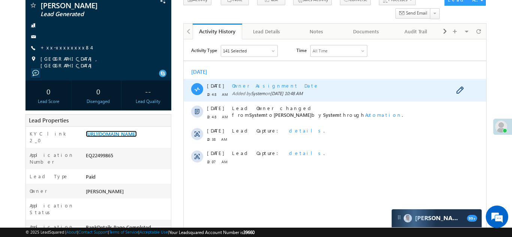
scroll to position [0, 0]
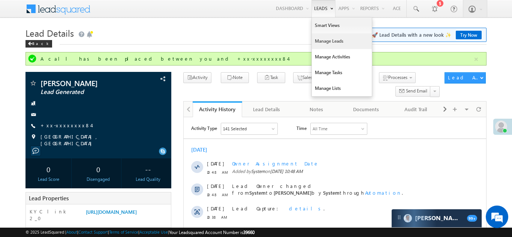
click at [321, 41] on link "Manage Leads" at bounding box center [342, 41] width 60 height 16
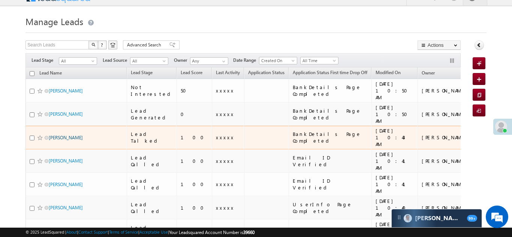
click at [55, 135] on link "[PERSON_NAME]" at bounding box center [66, 138] width 34 height 6
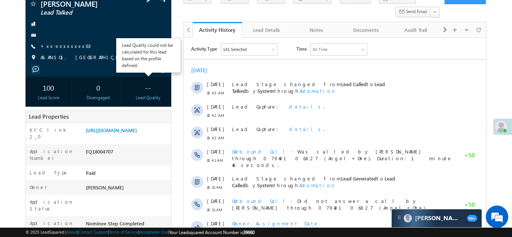
scroll to position [107, 0]
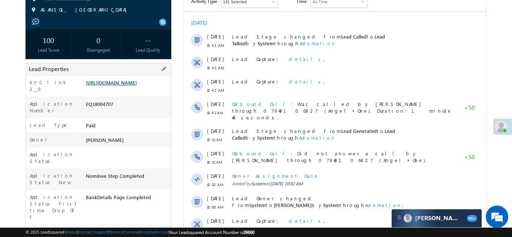
click at [126, 86] on link "https://angelbroking1-pk3em7sa.customui-test.leadsquared.com?leadId=15f01a71-15…" at bounding box center [111, 82] width 51 height 6
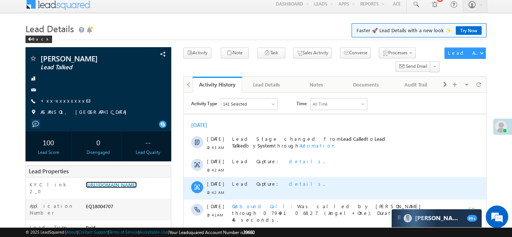
scroll to position [0, 0]
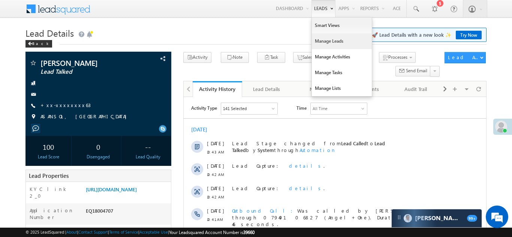
click at [323, 39] on link "Manage Leads" at bounding box center [342, 41] width 60 height 16
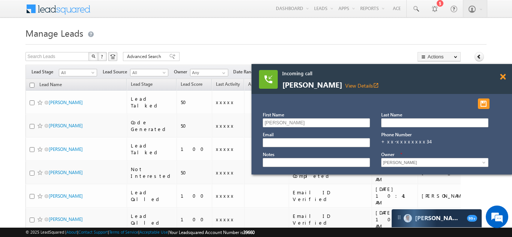
click at [503, 76] on span at bounding box center [503, 77] width 6 height 6
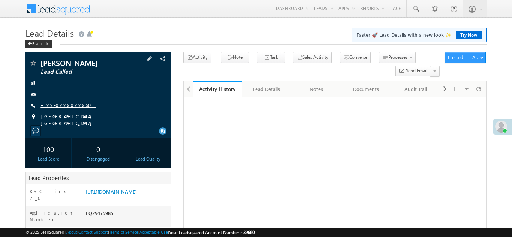
click at [62, 103] on link "+xx-xxxxxxxx50" at bounding box center [67, 105] width 55 height 6
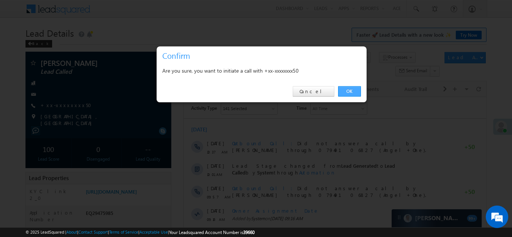
click at [348, 92] on link "OK" at bounding box center [349, 91] width 23 height 10
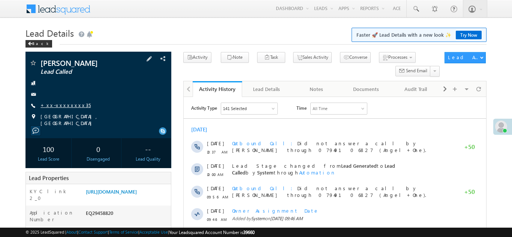
click at [58, 106] on link "+xx-xxxxxxxx35" at bounding box center [65, 105] width 50 height 6
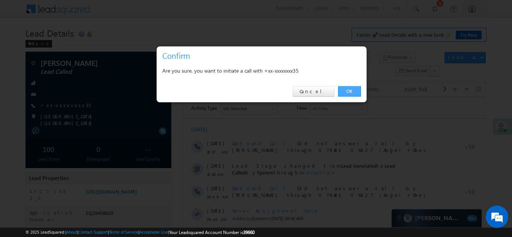
click at [350, 90] on link "OK" at bounding box center [349, 91] width 23 height 10
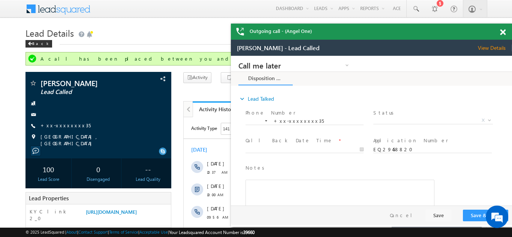
click at [504, 31] on span at bounding box center [503, 32] width 6 height 6
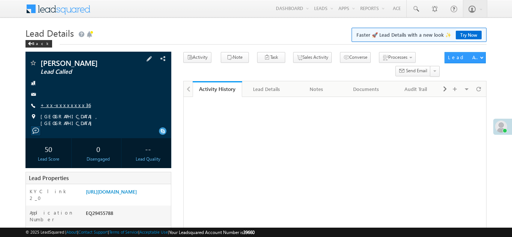
click at [60, 102] on link "+xx-xxxxxxxx36" at bounding box center [65, 105] width 50 height 6
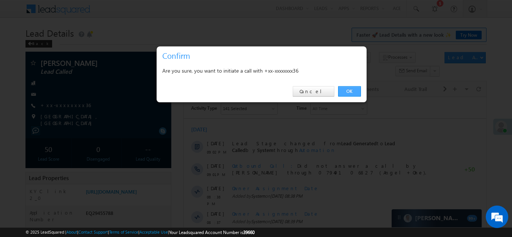
click at [347, 90] on link "OK" at bounding box center [349, 91] width 23 height 10
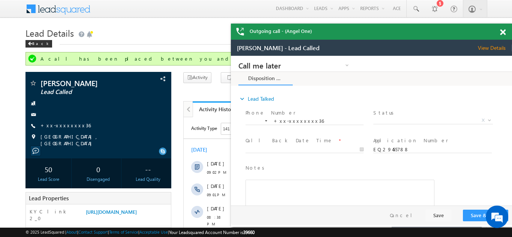
click at [504, 31] on span at bounding box center [503, 32] width 6 height 6
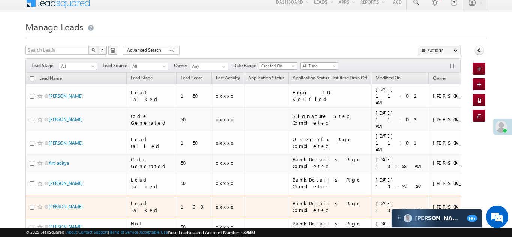
scroll to position [48, 0]
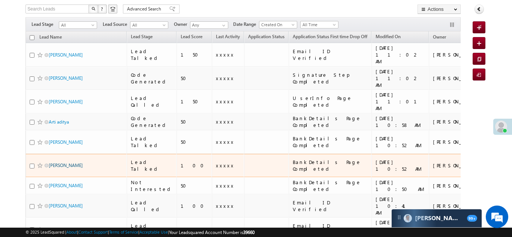
click at [63, 163] on link "[PERSON_NAME]" at bounding box center [66, 166] width 34 height 6
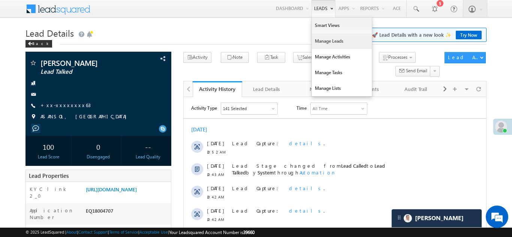
click at [323, 41] on link "Manage Leads" at bounding box center [342, 41] width 60 height 16
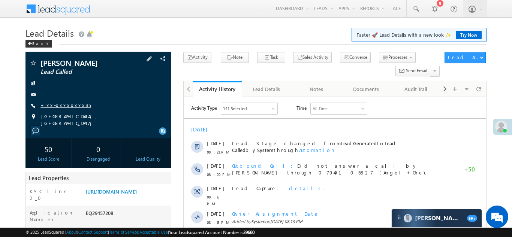
click at [65, 106] on link "+xx-xxxxxxxx35" at bounding box center [65, 105] width 50 height 6
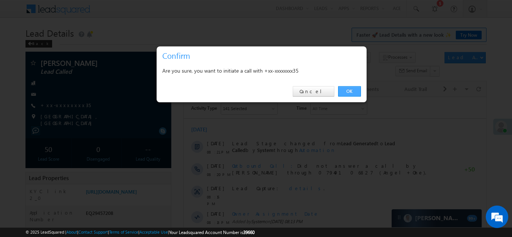
click at [349, 90] on link "OK" at bounding box center [349, 91] width 23 height 10
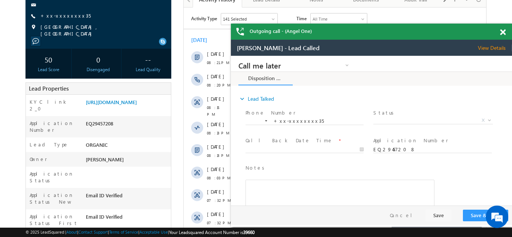
scroll to position [117, 0]
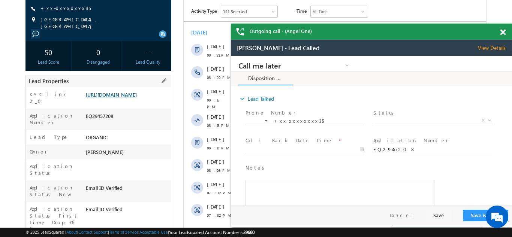
click at [108, 97] on link "https://angelbroking1-pk3em7sa.customui-test.leadsquared.com?leadId=e03fed22-fc…" at bounding box center [111, 94] width 51 height 6
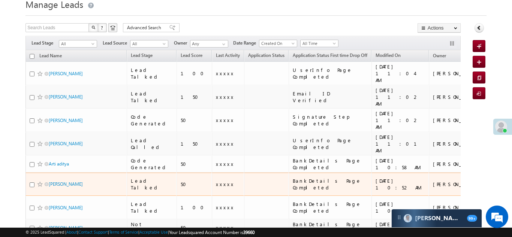
scroll to position [33, 0]
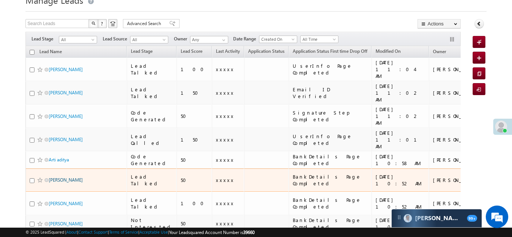
click at [60, 177] on link "[PERSON_NAME]" at bounding box center [66, 180] width 34 height 6
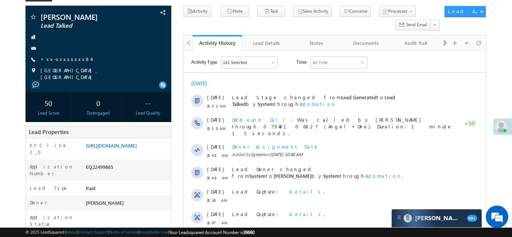
scroll to position [75, 0]
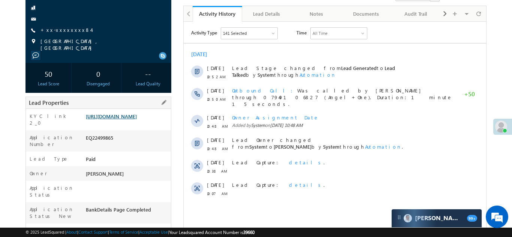
click at [124, 119] on link "https://angelbroking1-pk3em7sa.customui-test.leadsquared.com?leadId=ae2a93b9-05…" at bounding box center [111, 116] width 51 height 6
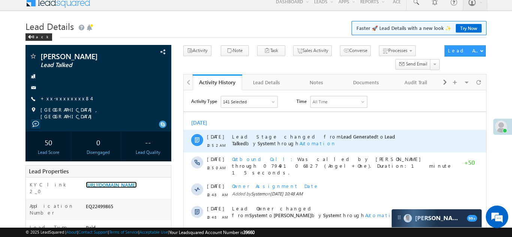
scroll to position [0, 0]
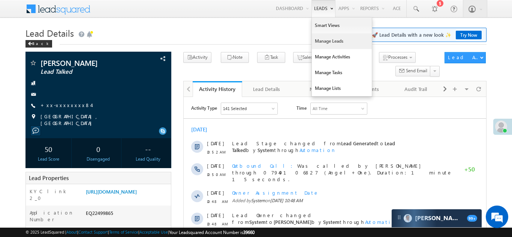
click at [319, 42] on link "Manage Leads" at bounding box center [342, 41] width 60 height 16
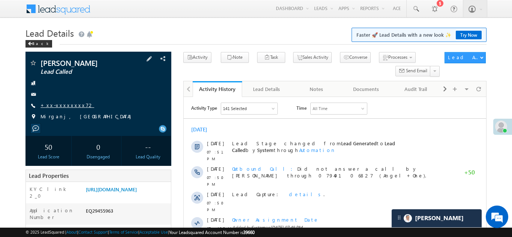
click at [64, 102] on link "+xx-xxxxxxxx72" at bounding box center [67, 105] width 54 height 6
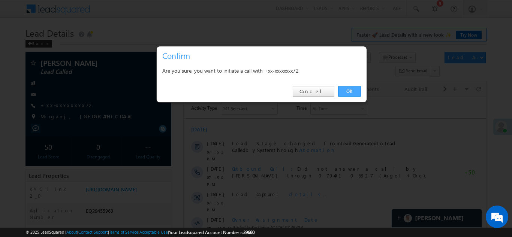
click at [347, 91] on link "OK" at bounding box center [349, 91] width 23 height 10
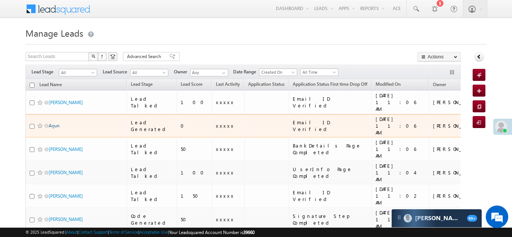
click at [56, 123] on link "Arjun" at bounding box center [54, 126] width 11 height 6
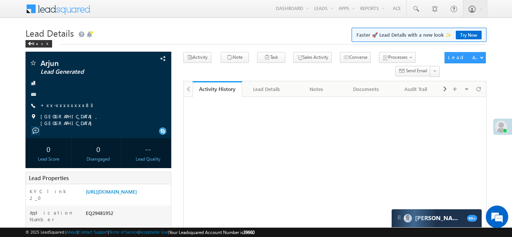
click at [58, 105] on link "+xx-xxxxxxxx83" at bounding box center [66, 105] width 52 height 6
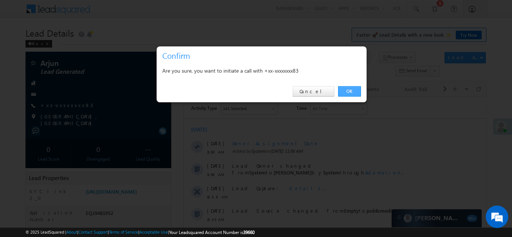
click at [347, 92] on link "OK" at bounding box center [349, 91] width 23 height 10
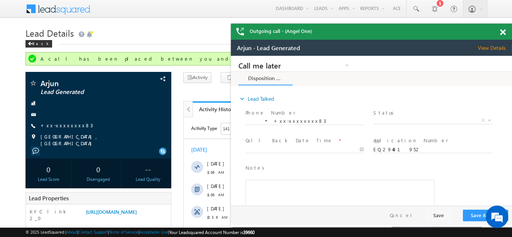
click at [502, 31] on span at bounding box center [503, 32] width 6 height 6
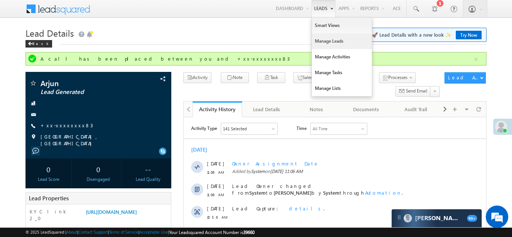
click at [319, 40] on link "Manage Leads" at bounding box center [342, 41] width 60 height 16
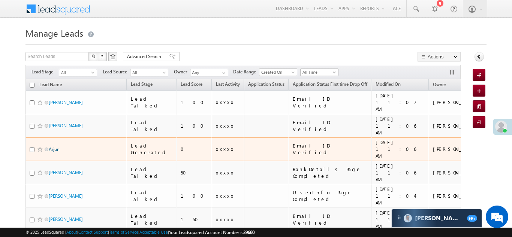
click at [54, 147] on link "Arjun" at bounding box center [54, 150] width 11 height 6
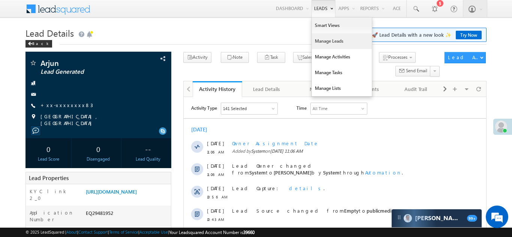
click at [318, 41] on link "Manage Leads" at bounding box center [342, 41] width 60 height 16
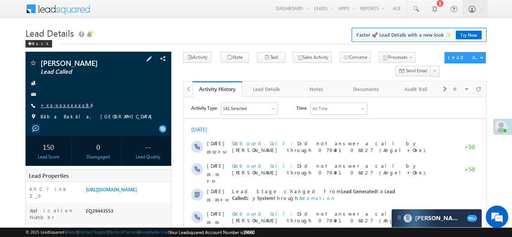
click at [67, 105] on link "+xx-xxxxxxxx84" at bounding box center [65, 105] width 51 height 6
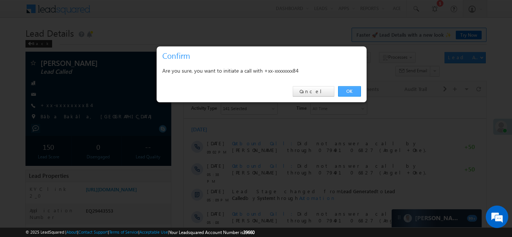
click at [344, 92] on link "OK" at bounding box center [349, 91] width 23 height 10
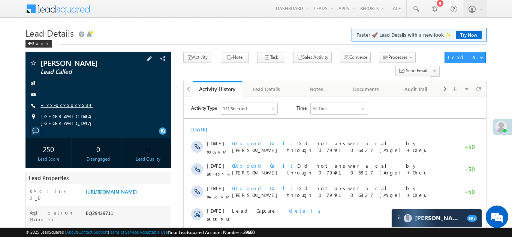
click at [61, 104] on link "+xx-xxxxxxxx39" at bounding box center [66, 105] width 52 height 6
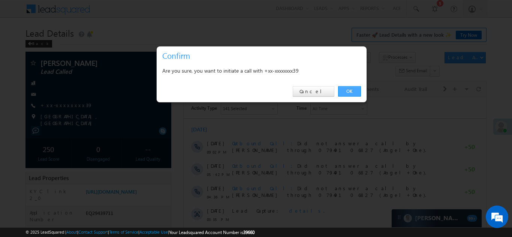
click at [348, 90] on link "OK" at bounding box center [349, 91] width 23 height 10
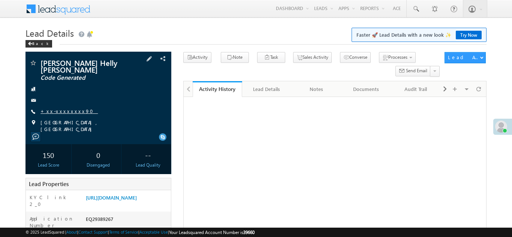
click at [60, 111] on link "+xx-xxxxxxxx90" at bounding box center [68, 111] width 57 height 6
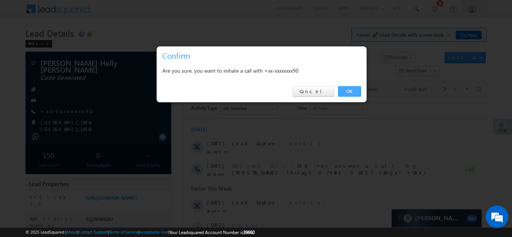
click at [347, 90] on link "OK" at bounding box center [349, 91] width 23 height 10
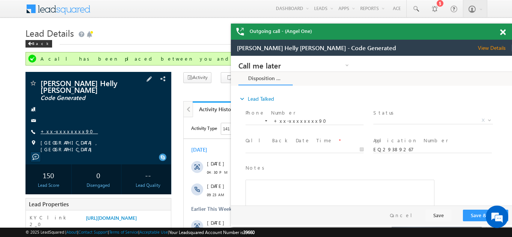
click at [69, 132] on link "+xx-xxxxxxxx90" at bounding box center [68, 131] width 57 height 6
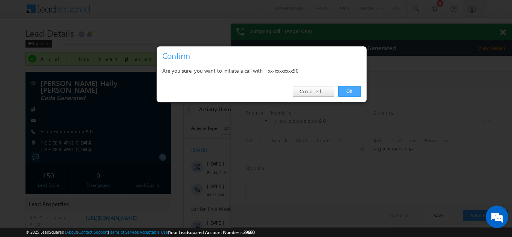
click at [351, 92] on link "OK" at bounding box center [349, 91] width 23 height 10
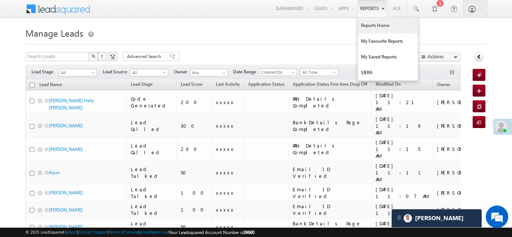
click at [371, 27] on link "Reports Home" at bounding box center [388, 26] width 60 height 16
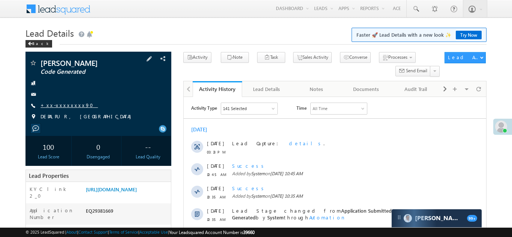
click at [64, 106] on link "+xx-xxxxxxxx90" at bounding box center [68, 105] width 57 height 6
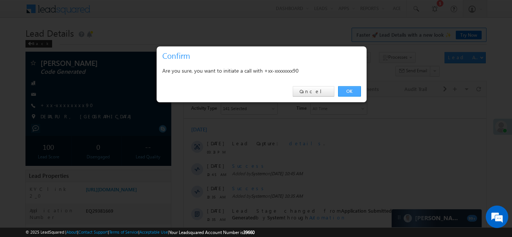
click at [348, 89] on link "OK" at bounding box center [349, 91] width 23 height 10
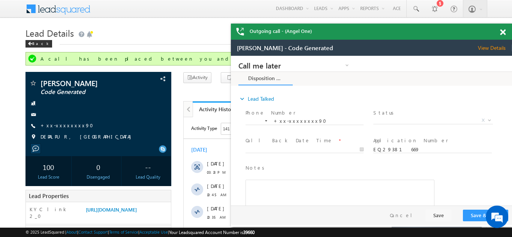
click at [504, 31] on span at bounding box center [503, 32] width 6 height 6
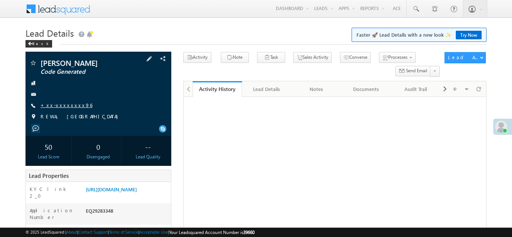
click at [61, 107] on link "+xx-xxxxxxxx96" at bounding box center [66, 105] width 52 height 6
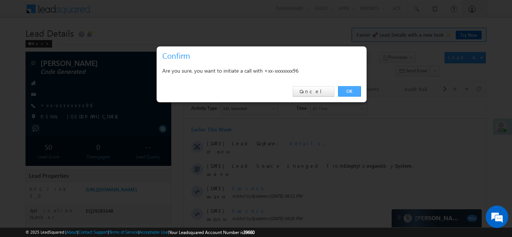
click at [342, 91] on link "OK" at bounding box center [349, 91] width 23 height 10
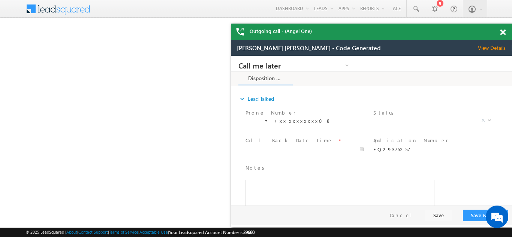
click at [501, 32] on span at bounding box center [503, 32] width 6 height 6
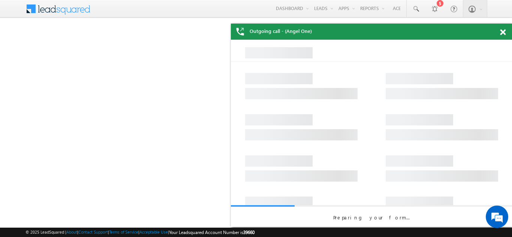
click at [506, 33] on div at bounding box center [507, 31] width 10 height 15
click at [501, 34] on span at bounding box center [503, 32] width 6 height 6
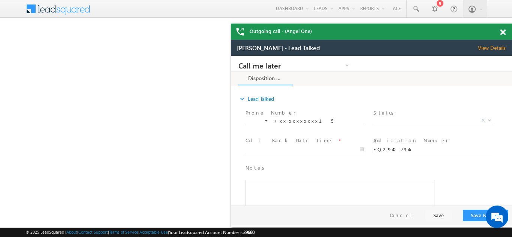
click at [501, 31] on span at bounding box center [503, 32] width 6 height 6
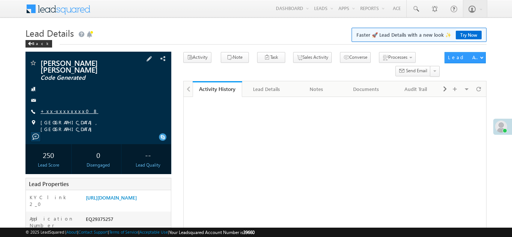
click at [60, 108] on link "+xx-xxxxxxxx08" at bounding box center [69, 111] width 58 height 6
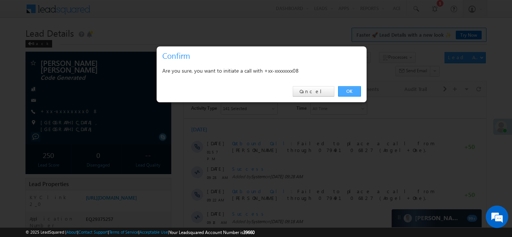
click at [345, 89] on link "OK" at bounding box center [349, 91] width 23 height 10
